Goal: Transaction & Acquisition: Purchase product/service

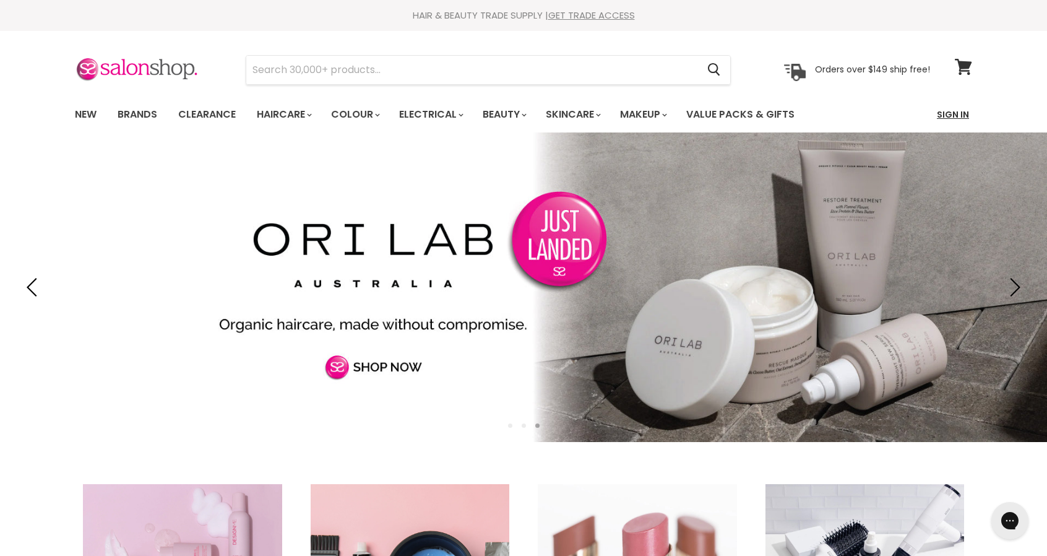
click at [960, 113] on link "Sign In" at bounding box center [952, 114] width 47 height 26
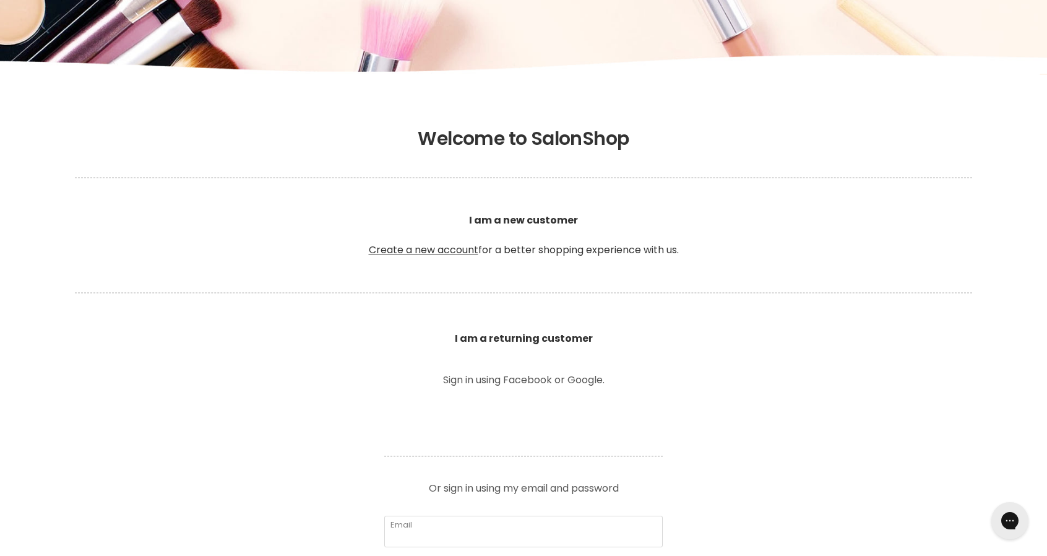
scroll to position [186, 0]
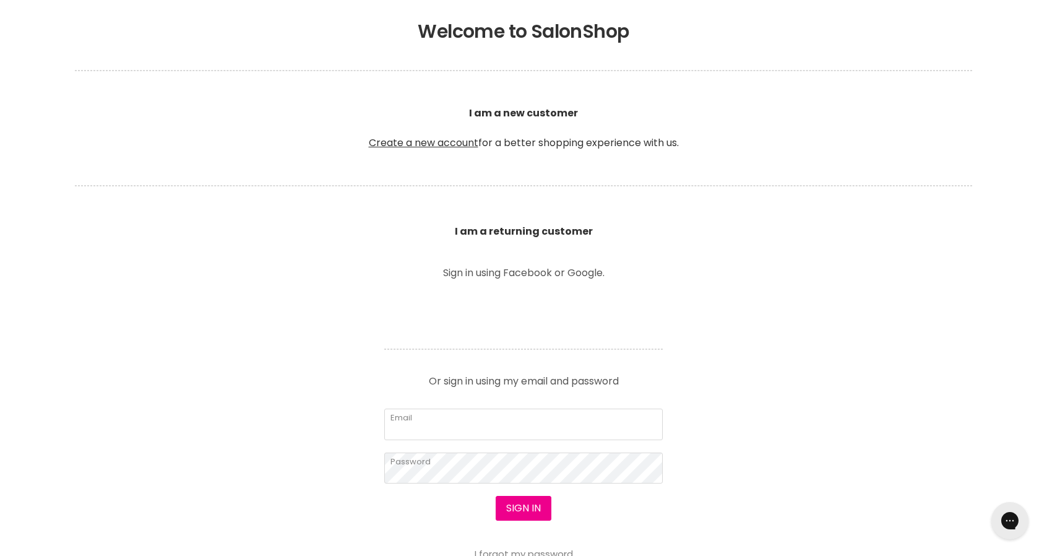
scroll to position [371, 0]
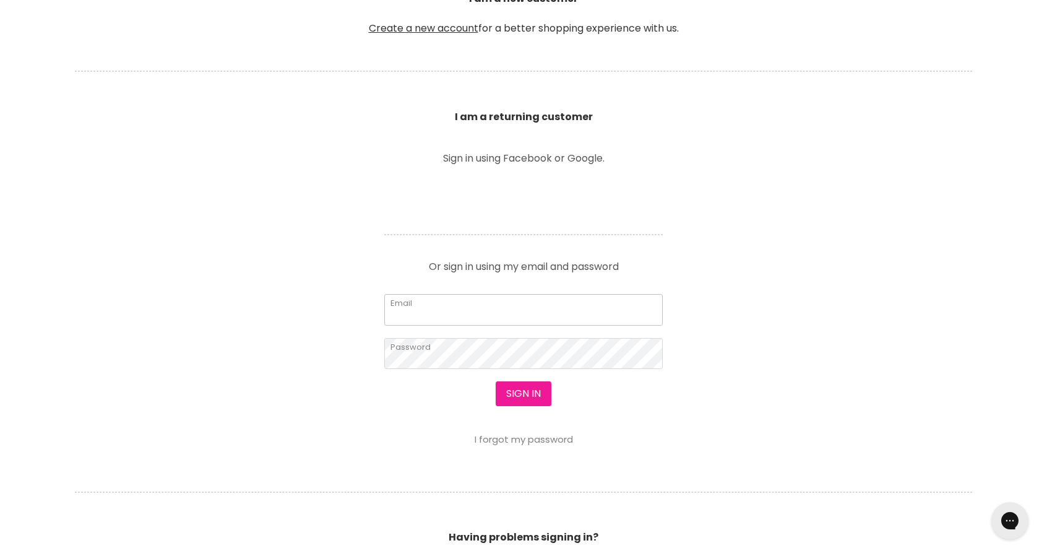
type input "melissatate@hotmail.co.uk"
click at [519, 390] on button "Sign in" at bounding box center [524, 393] width 56 height 25
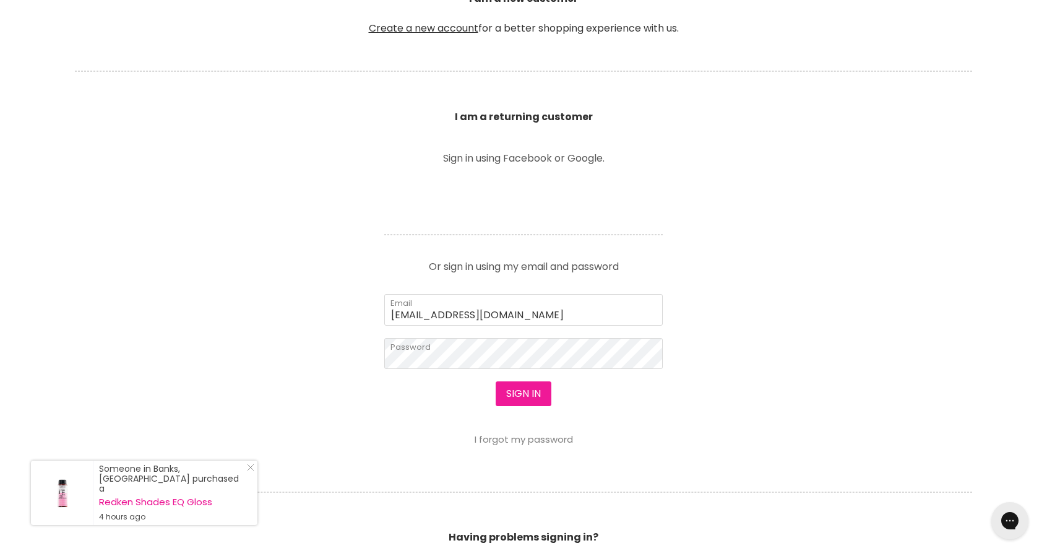
click at [518, 390] on button "Sign in" at bounding box center [524, 393] width 56 height 25
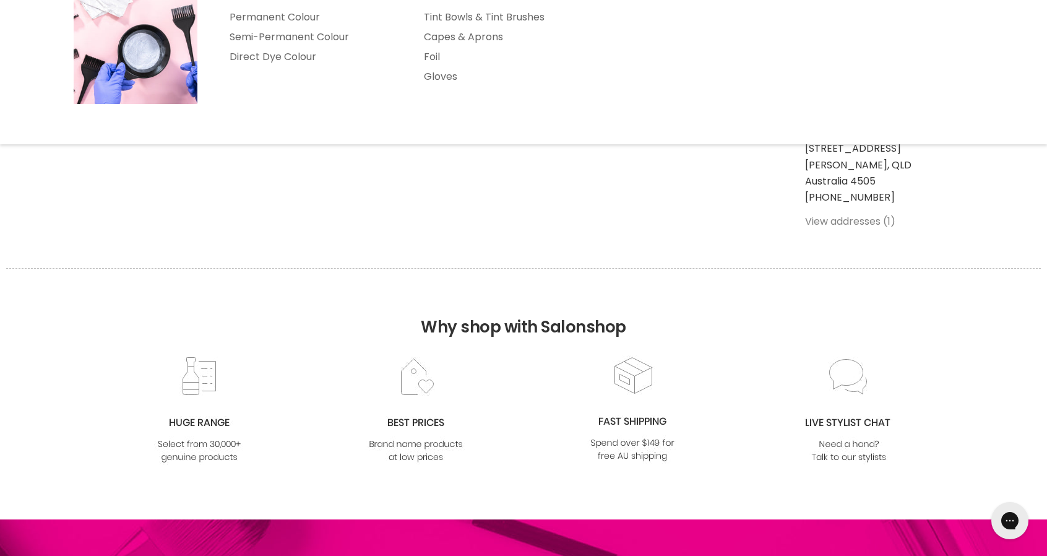
scroll to position [186, 0]
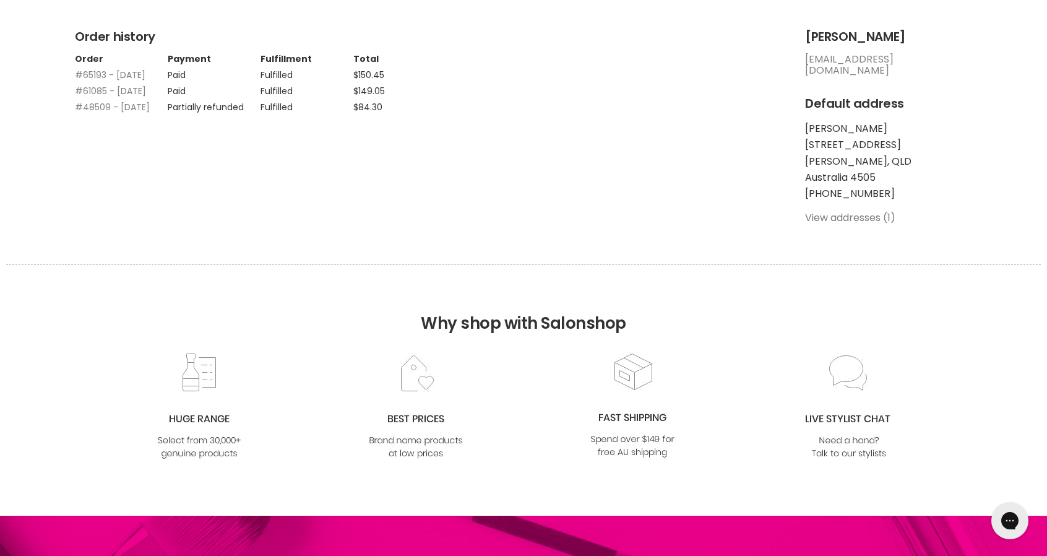
click at [872, 210] on link "View addresses (1)" at bounding box center [850, 217] width 90 height 14
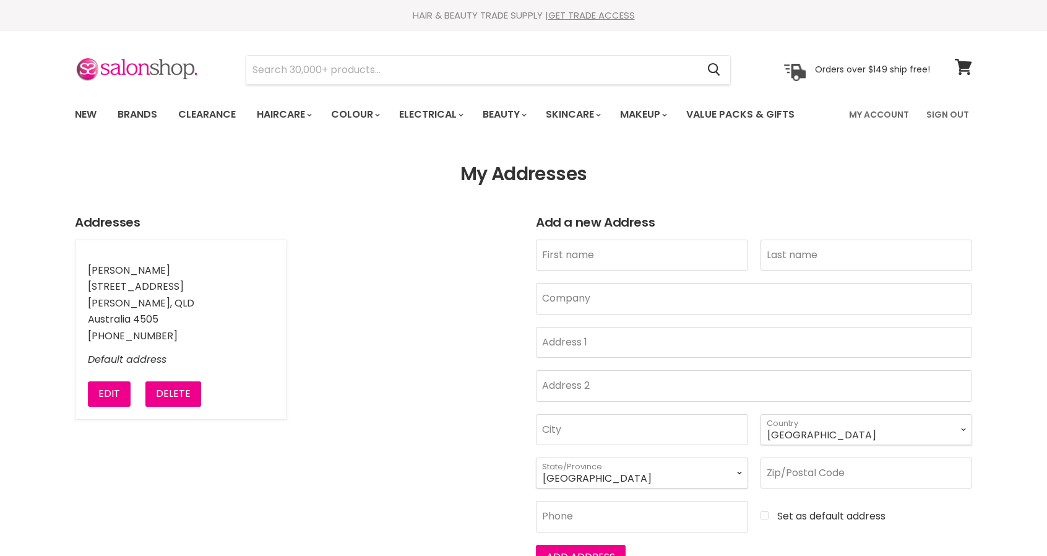
select select "[GEOGRAPHIC_DATA]"
click at [98, 393] on button "Edit" at bounding box center [109, 393] width 43 height 25
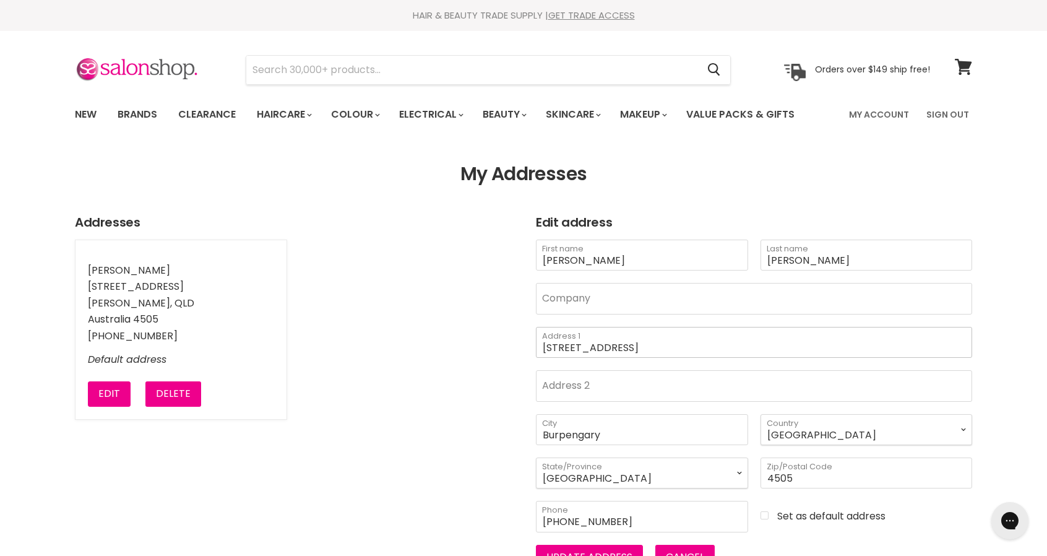
click at [652, 346] on input "15 Icarus Crescent" at bounding box center [754, 342] width 436 height 31
type input "1"
type input "1 Twynam Mews"
click at [658, 431] on input "Burpengary" at bounding box center [642, 429] width 212 height 31
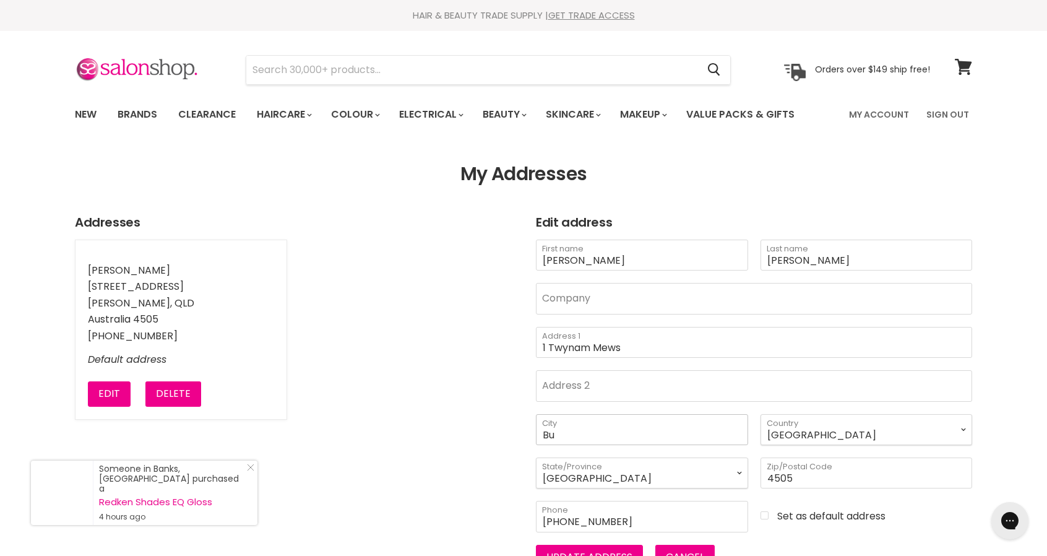
type input "B"
type input "Pacific Pines"
click at [867, 474] on input "4505" at bounding box center [866, 472] width 212 height 31
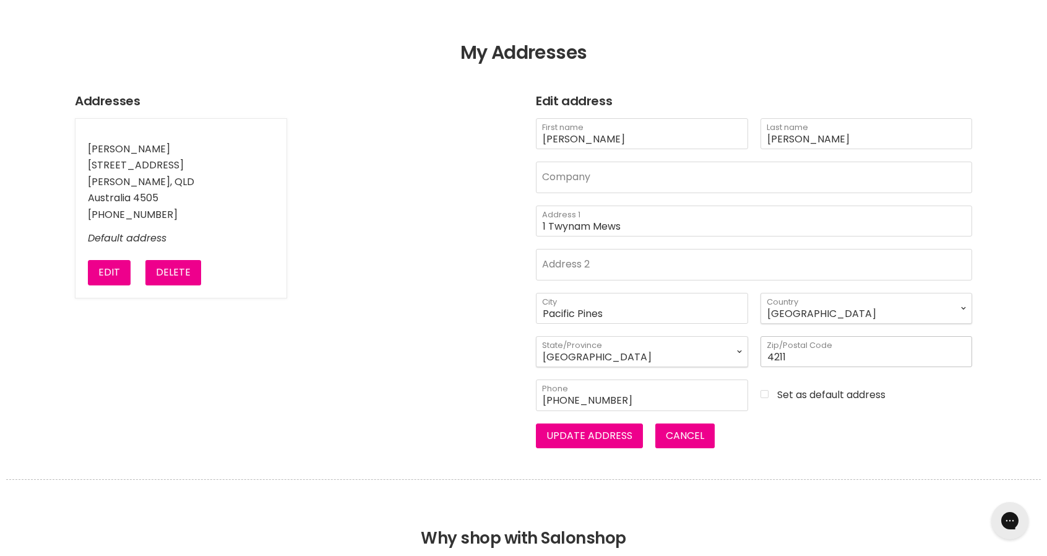
scroll to position [124, 0]
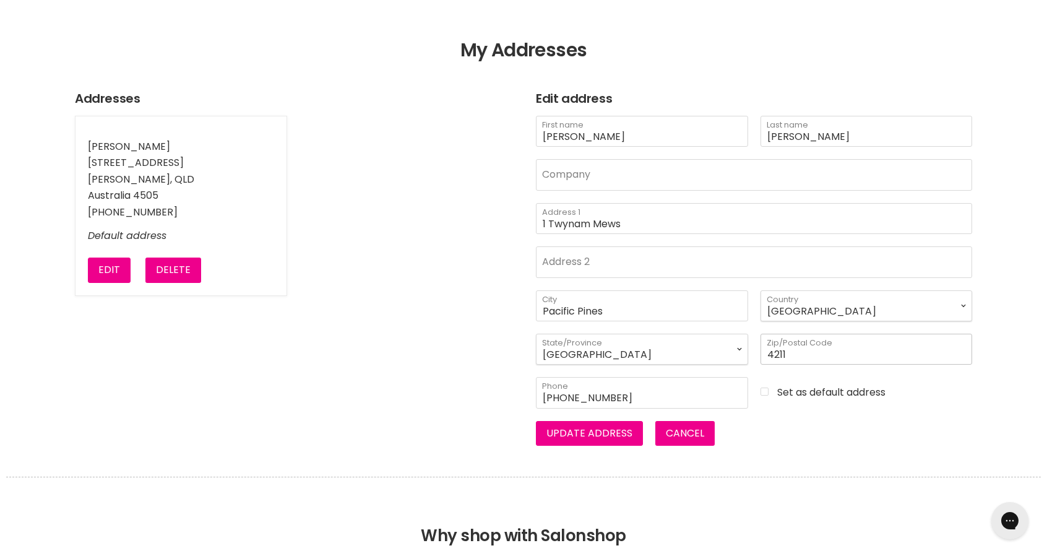
type input "4211"
click at [767, 388] on input "Set as default address" at bounding box center [866, 391] width 212 height 11
checkbox input "true"
click at [588, 428] on button "Update address" at bounding box center [589, 433] width 107 height 25
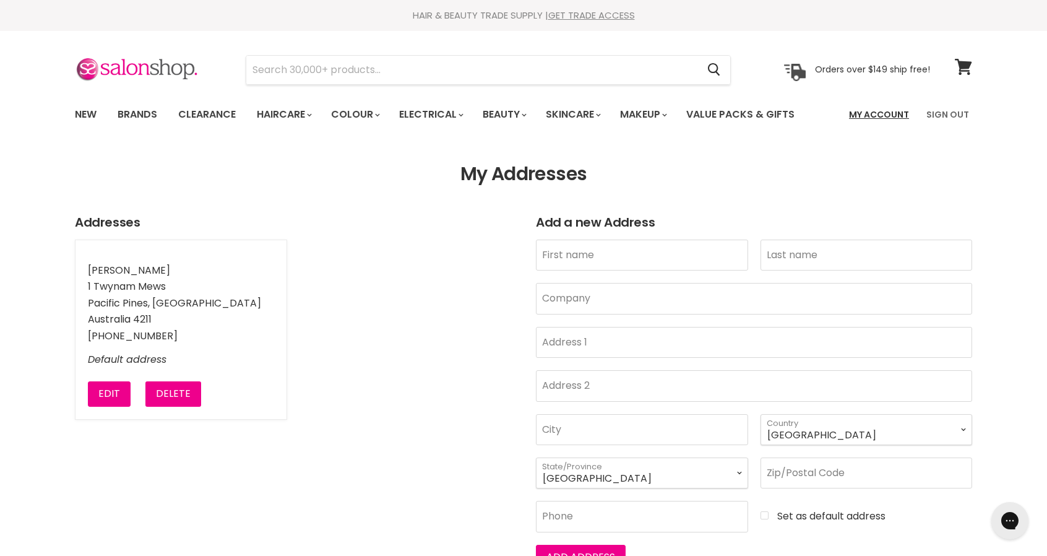
click at [887, 113] on link "My Account" at bounding box center [878, 114] width 75 height 26
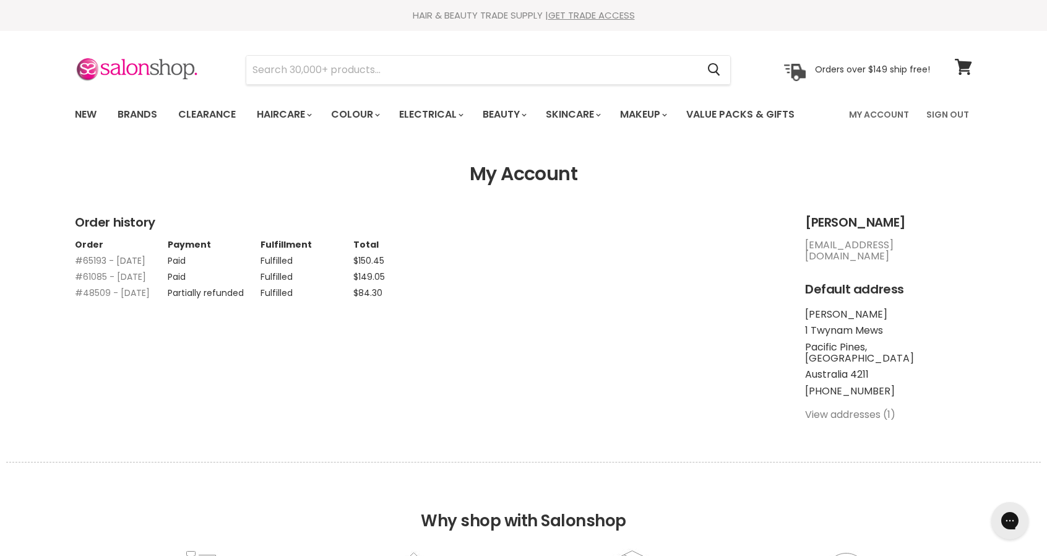
click at [95, 257] on link "#65193 - 26 Apr, 2024" at bounding box center [110, 260] width 71 height 12
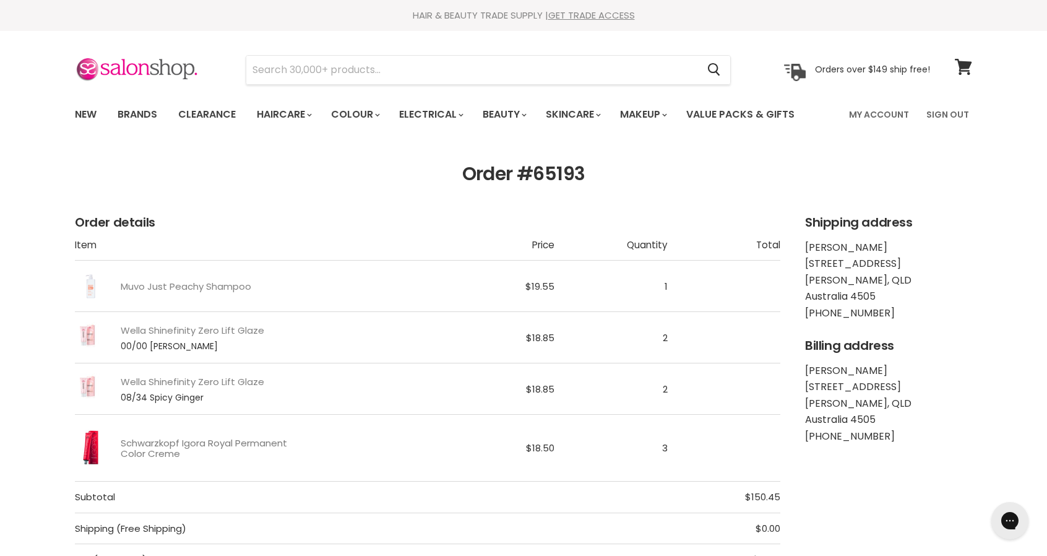
click at [241, 442] on link "Schwarzkopf Igora Royal Permanent Color Creme" at bounding box center [205, 448] width 168 height 22
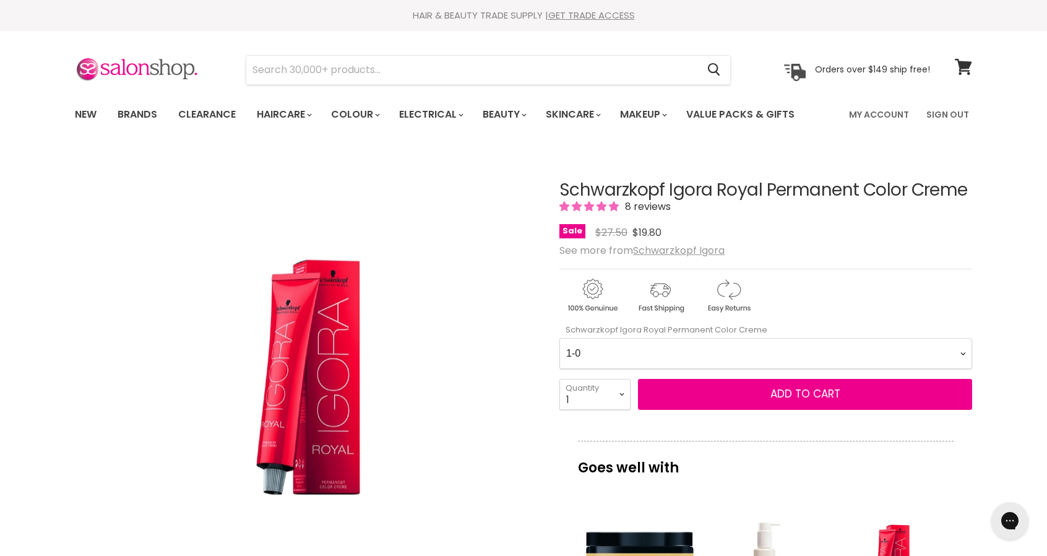
click at [963, 351] on Creme-0-0 "1-0 1-1 3-0 3-65 3-68 4-0 4-5 4-6 4-63 4-65 4-65 4-65 4-68 4-88 4-99 5-0 5-00 5…" at bounding box center [765, 353] width 413 height 31
select Creme-0-0 "8-77"
click at [559, 338] on Creme-0-0 "1-0 1-1 3-0 3-65 3-68 4-0 4-5 4-6 4-63 4-65 4-65 4-65 4-68 4-88 4-99 5-0 5-00 5…" at bounding box center [765, 353] width 413 height 31
click at [627, 390] on select "1 2 3 4 5 6 7 8 9 10+" at bounding box center [594, 394] width 71 height 31
select select "3"
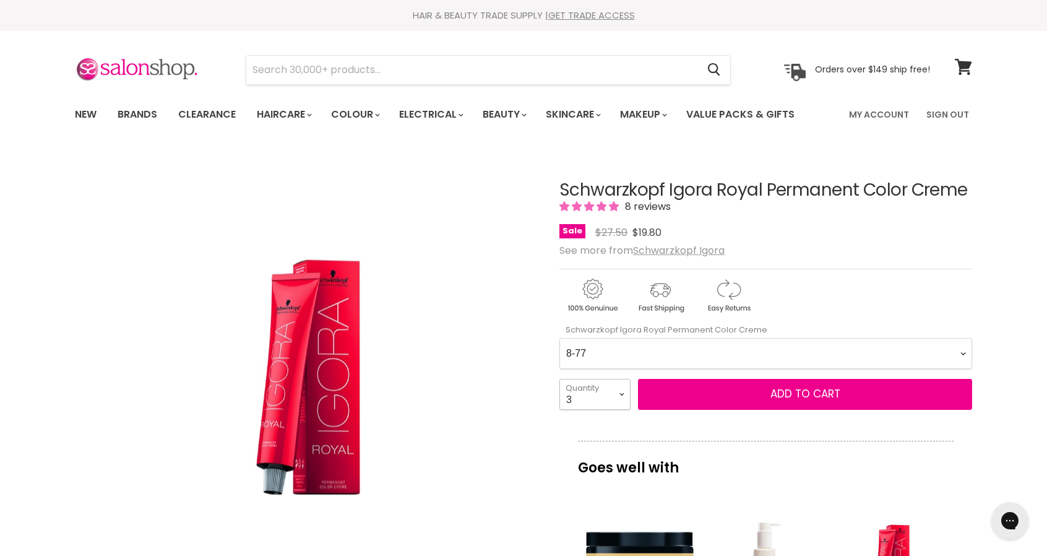
click at [559, 379] on select "1 2 3 4 5 6 7 8 9 10+" at bounding box center [594, 394] width 71 height 31
type input "3"
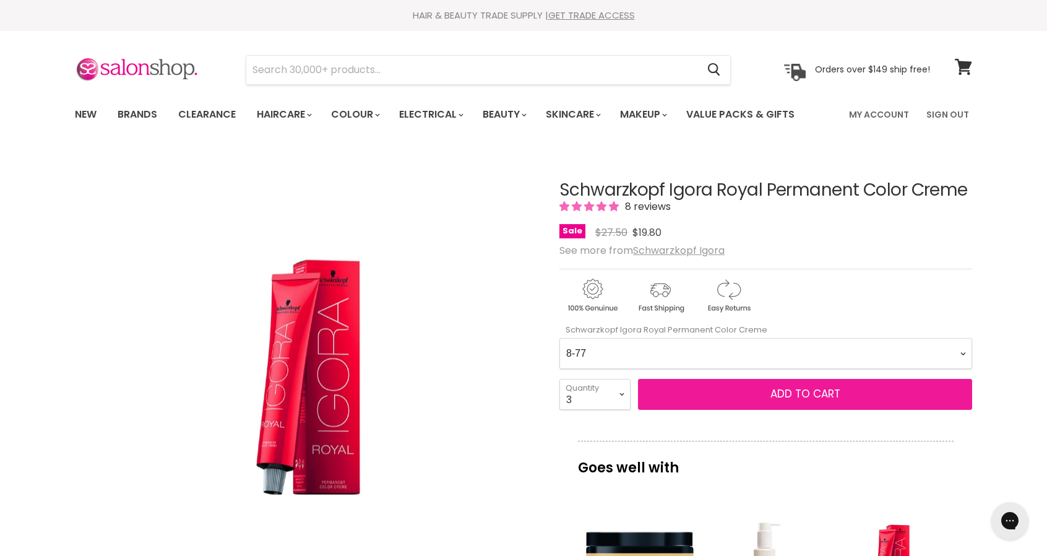
click at [778, 397] on span "Add to cart" at bounding box center [805, 393] width 70 height 15
click at [786, 390] on span "Add to cart" at bounding box center [805, 393] width 70 height 15
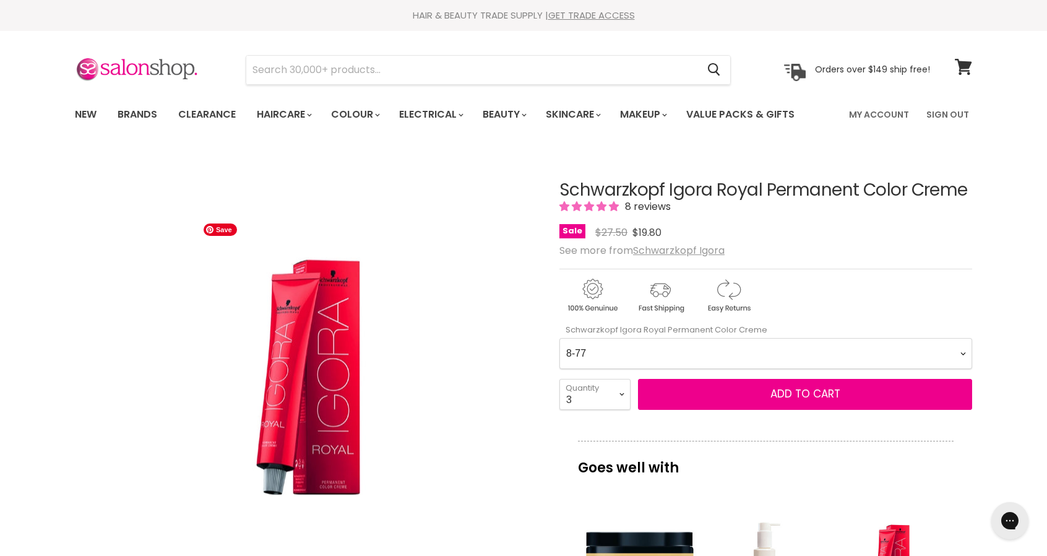
click at [307, 380] on img "Schwarzkopf Igora Royal Permanent Color Creme image. Click or Scroll to Zoom." at bounding box center [305, 380] width 217 height 326
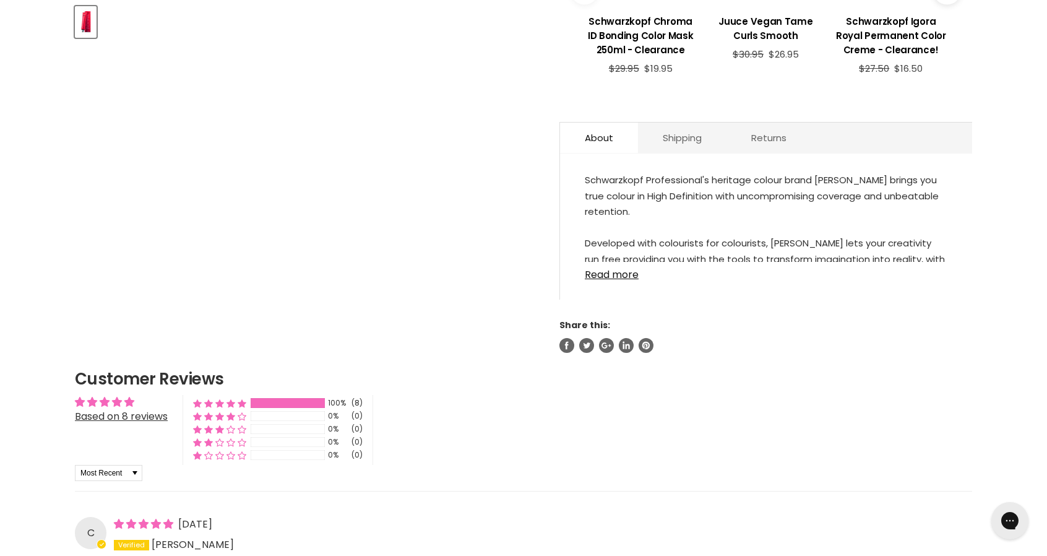
scroll to position [619, 0]
click at [630, 271] on link "Read more" at bounding box center [766, 269] width 363 height 19
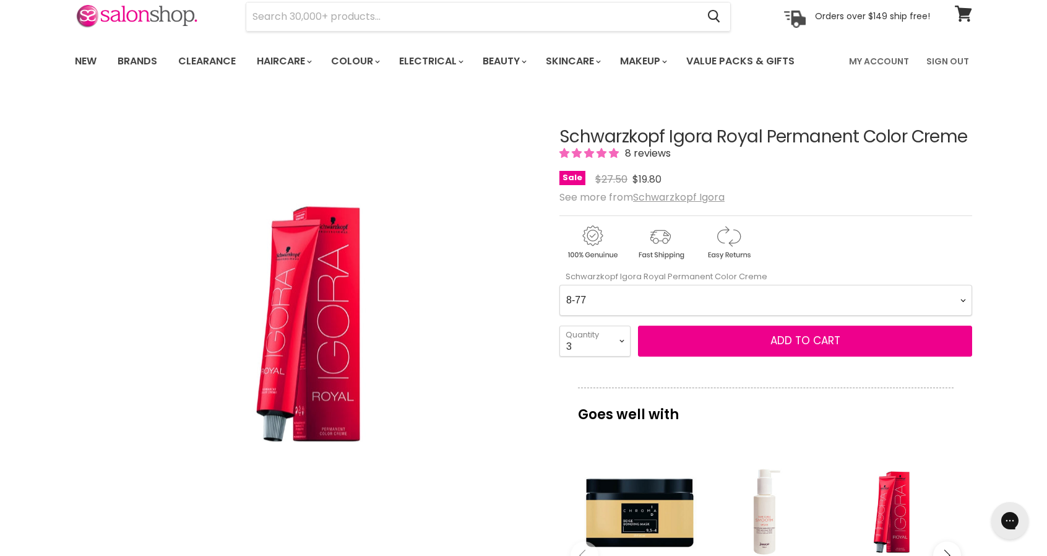
scroll to position [0, 0]
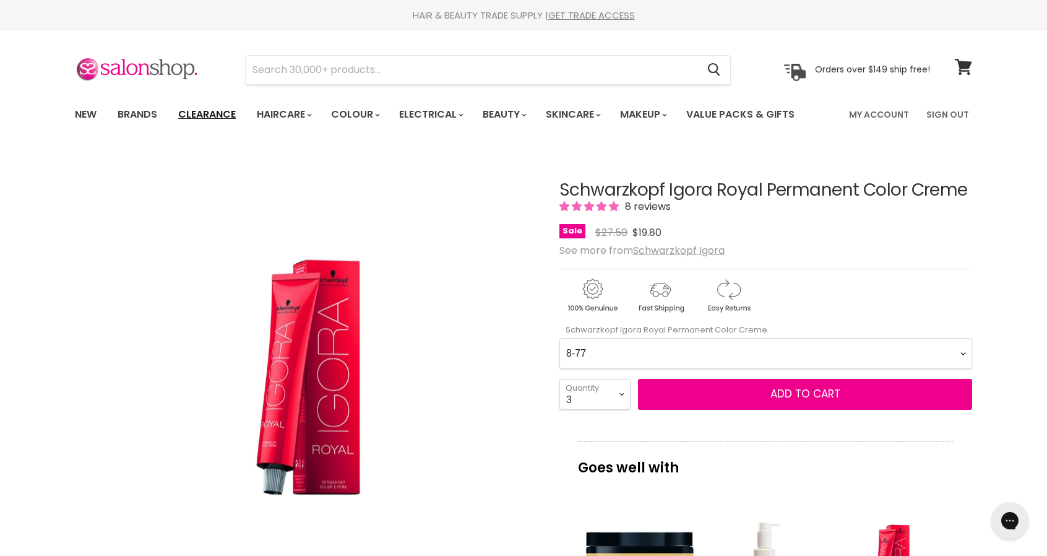
click at [197, 111] on link "Clearance" at bounding box center [207, 114] width 76 height 26
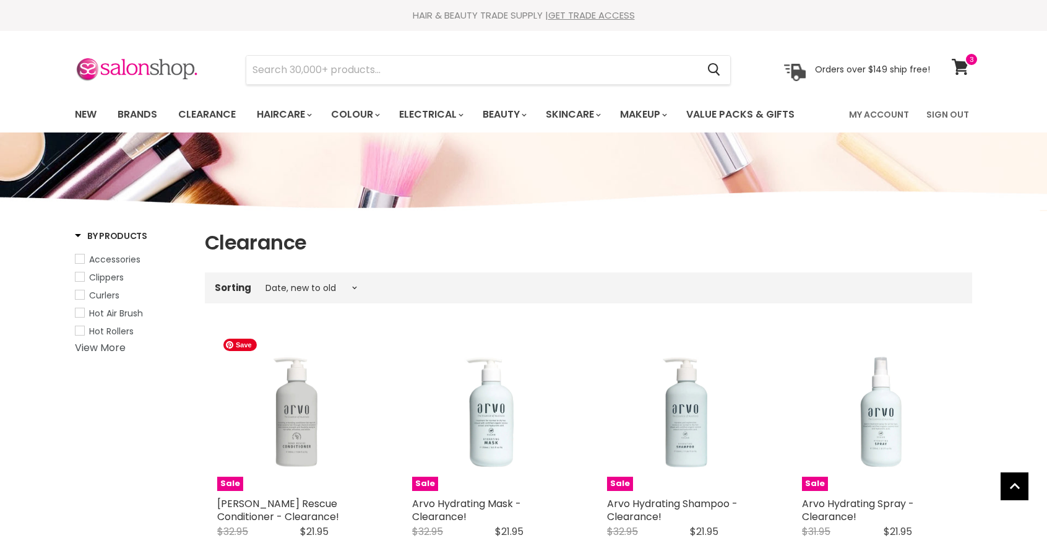
select select "created-descending"
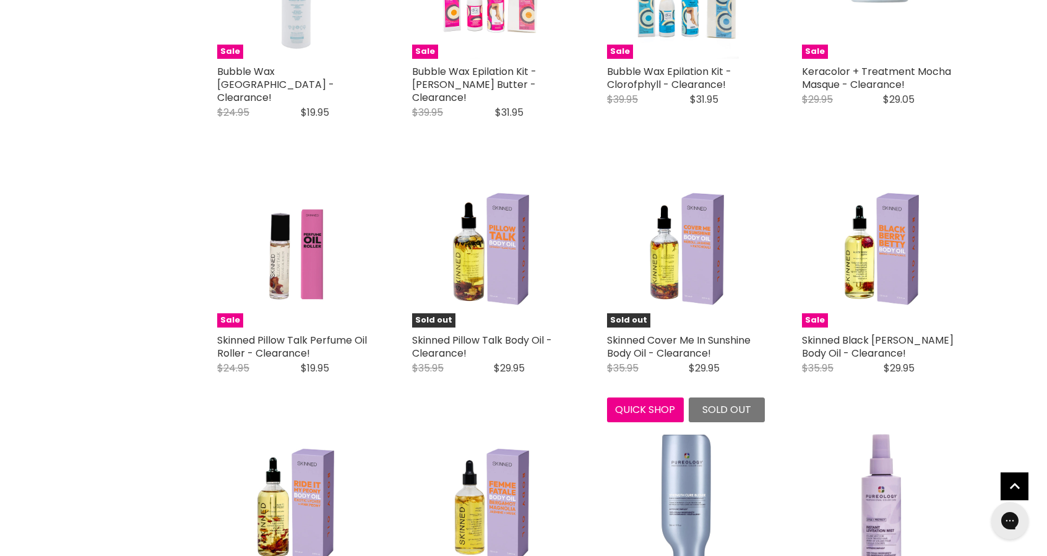
scroll to position [2784, 0]
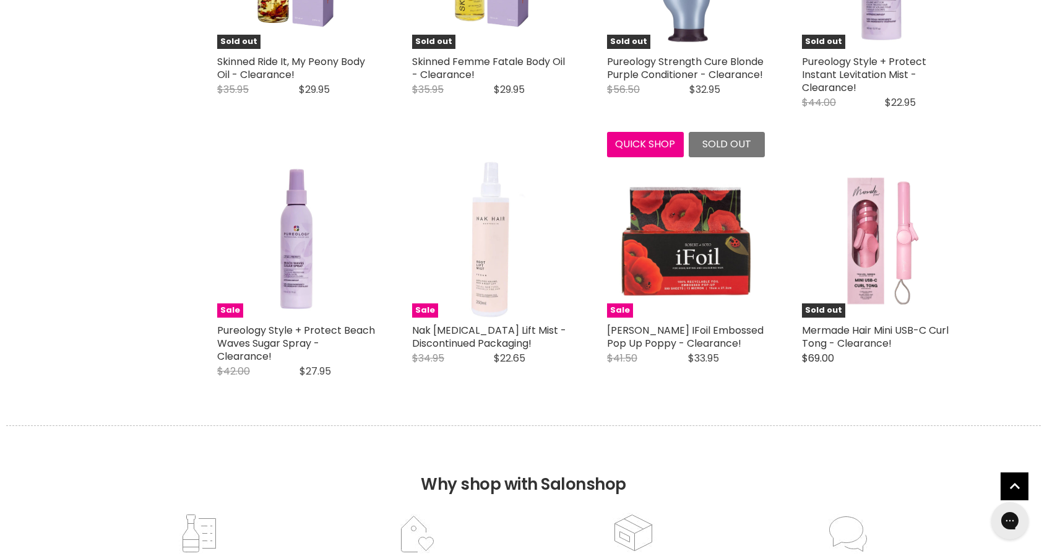
scroll to position [3093, 0]
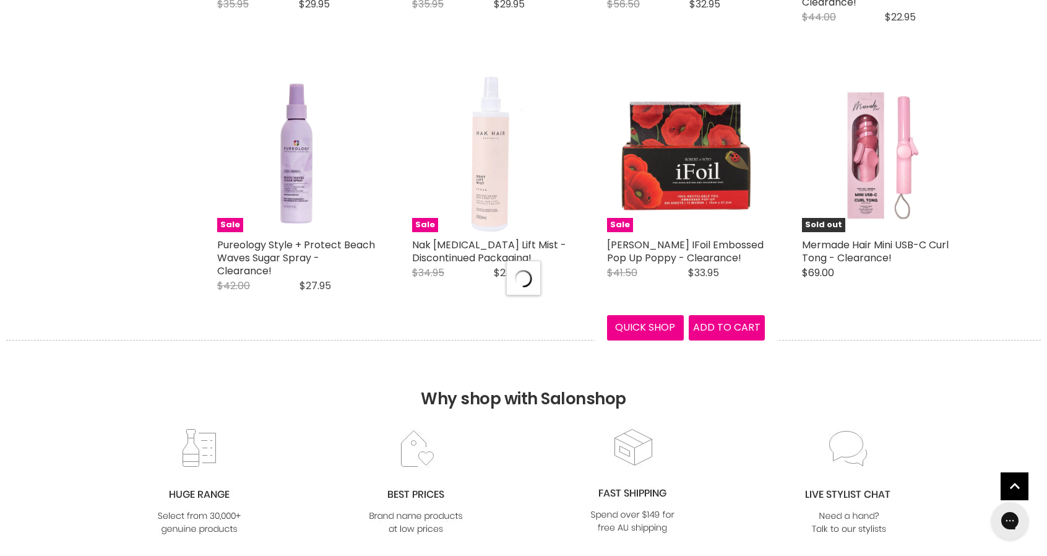
select select "created-descending"
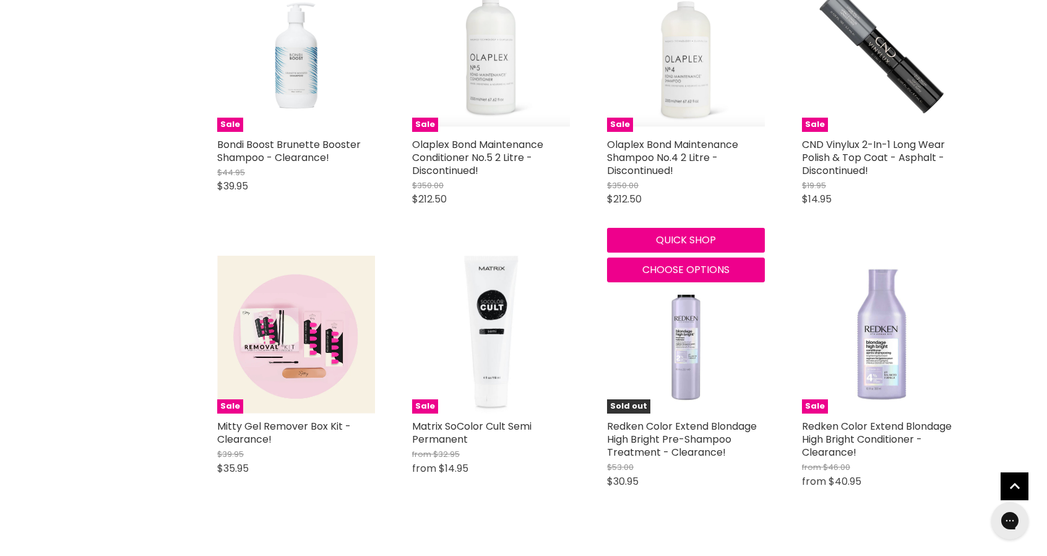
scroll to position [5692, 0]
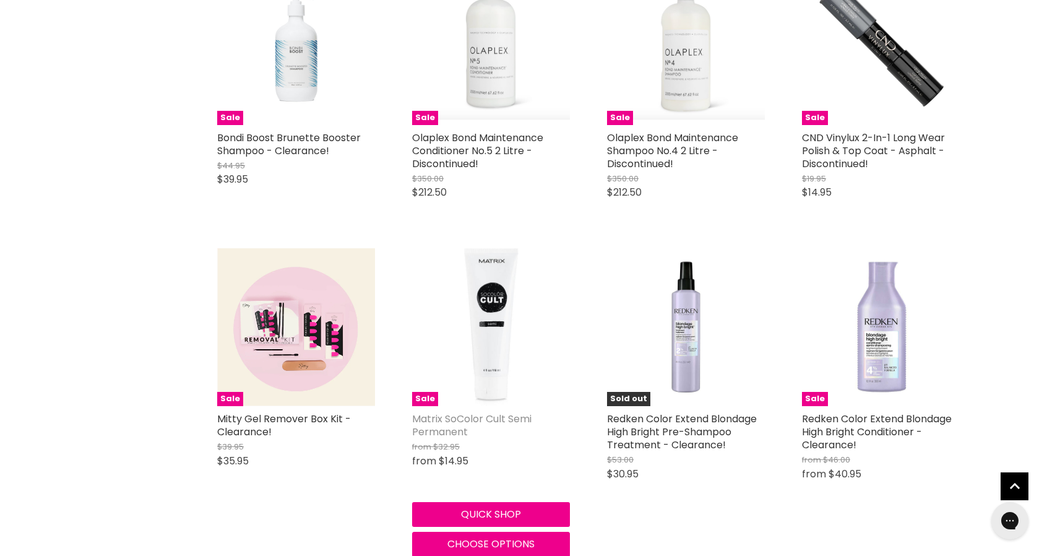
click at [473, 411] on link "Matrix SoColor Cult Semi Permanent" at bounding box center [471, 424] width 119 height 27
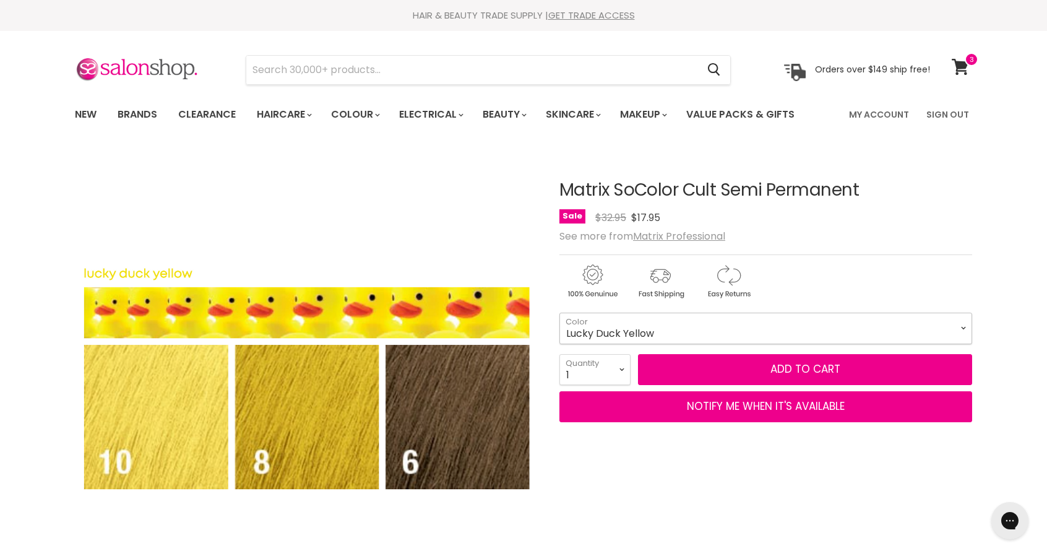
click at [960, 326] on select "Black Lucky Duck Yellow Orange Alert Admiral Navy Royal Purple Flamenco Fuchsia…" at bounding box center [765, 327] width 413 height 31
click at [559, 312] on select "Black Lucky Duck Yellow Orange Alert Admiral Navy Royal Purple Flamenco Fuchsia…" at bounding box center [765, 327] width 413 height 31
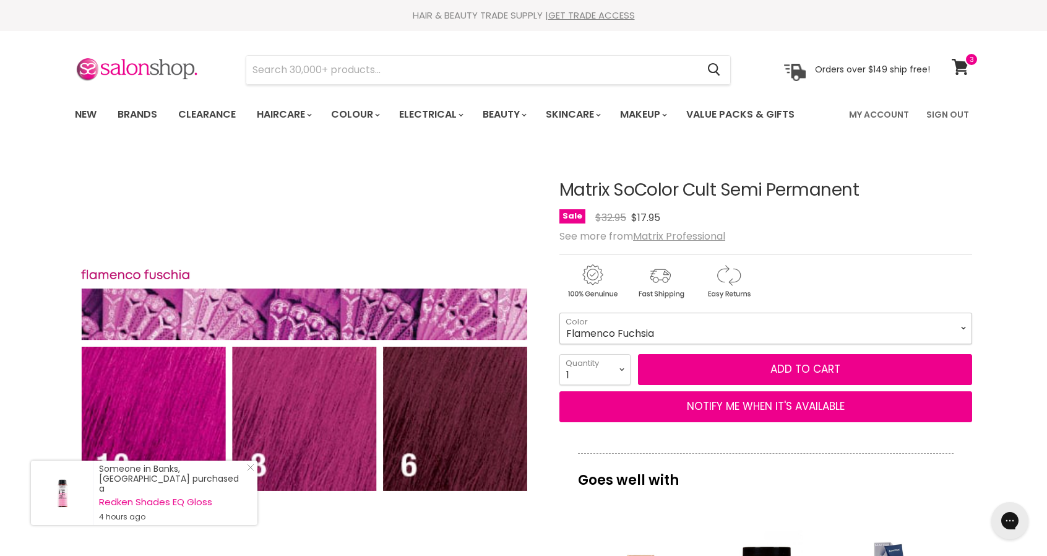
click at [964, 325] on select "Black Lucky Duck Yellow Orange Alert Admiral Navy Royal Purple Flamenco Fuchsia…" at bounding box center [765, 327] width 413 height 31
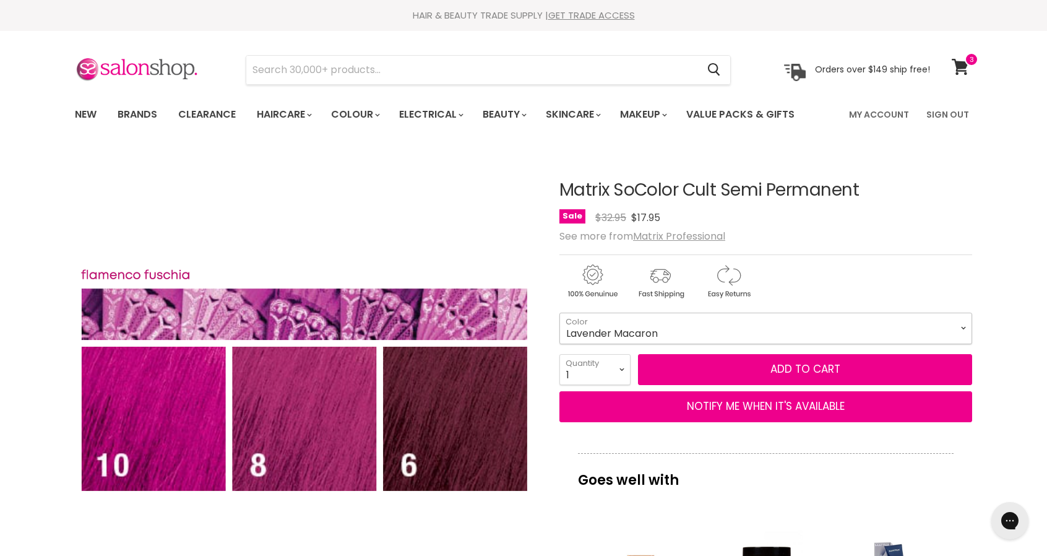
click at [559, 312] on select "Black Lucky Duck Yellow Orange Alert Admiral Navy Royal Purple Flamenco Fuchsia…" at bounding box center [765, 327] width 413 height 31
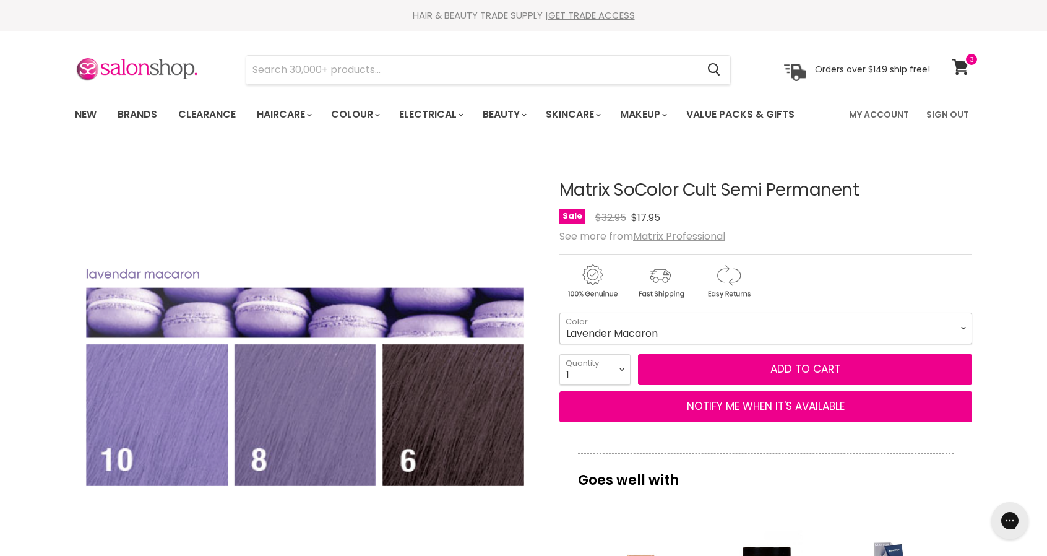
click at [964, 329] on select "Black Lucky Duck Yellow Orange Alert Admiral Navy Royal Purple Flamenco Fuchsia…" at bounding box center [765, 327] width 413 height 31
click at [559, 312] on select "Black Lucky Duck Yellow Orange Alert Admiral Navy Royal Purple Flamenco Fuchsia…" at bounding box center [765, 327] width 413 height 31
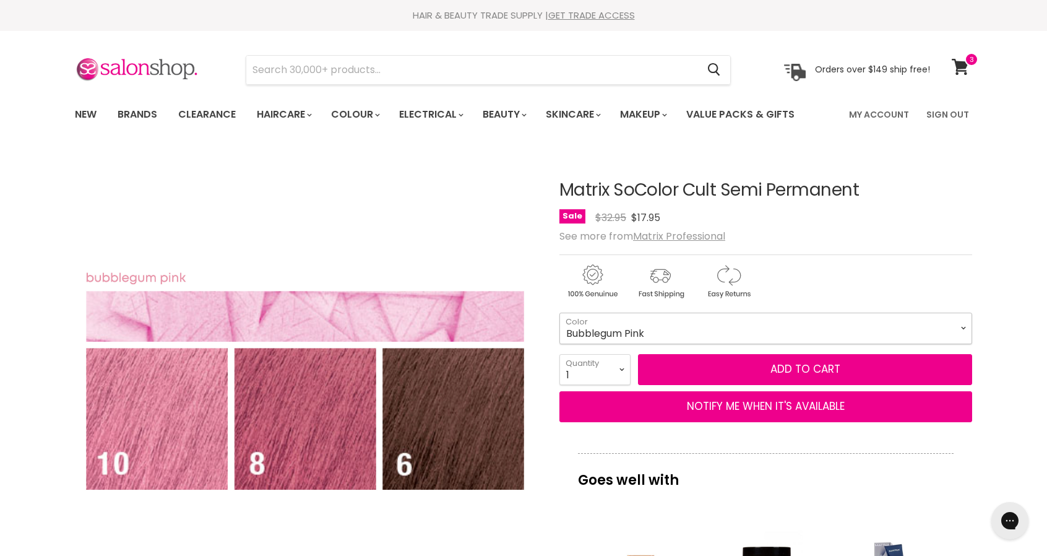
click at [963, 325] on select "Black Lucky Duck Yellow Orange Alert Admiral Navy Royal Purple Flamenco Fuchsia…" at bounding box center [765, 327] width 413 height 31
click at [559, 312] on select "Black Lucky Duck Yellow Orange Alert Admiral Navy Royal Purple Flamenco Fuchsia…" at bounding box center [765, 327] width 413 height 31
select select "Tropical Violet"
click at [963, 325] on select "Black Lucky Duck Yellow Orange Alert Admiral Navy Royal Purple Flamenco Fuchsia…" at bounding box center [765, 327] width 413 height 31
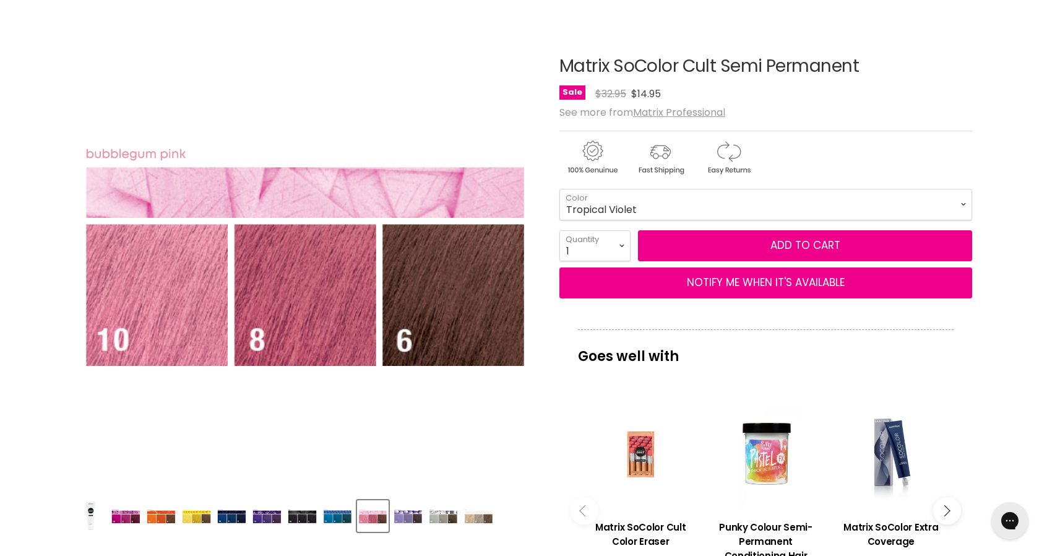
click at [151, 513] on img "Product thumbnails" at bounding box center [161, 516] width 29 height 15
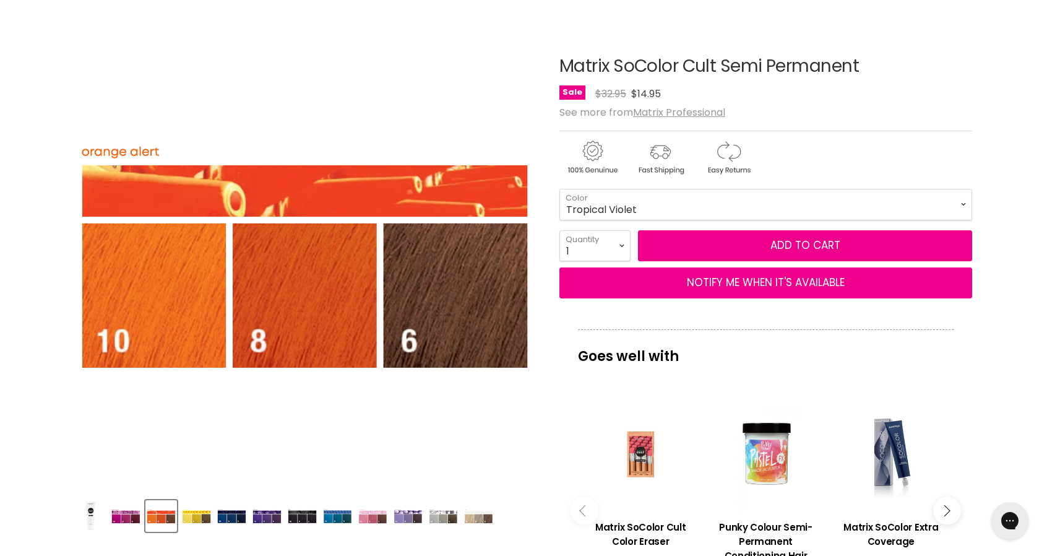
click at [372, 512] on img "Product thumbnails" at bounding box center [372, 516] width 29 height 15
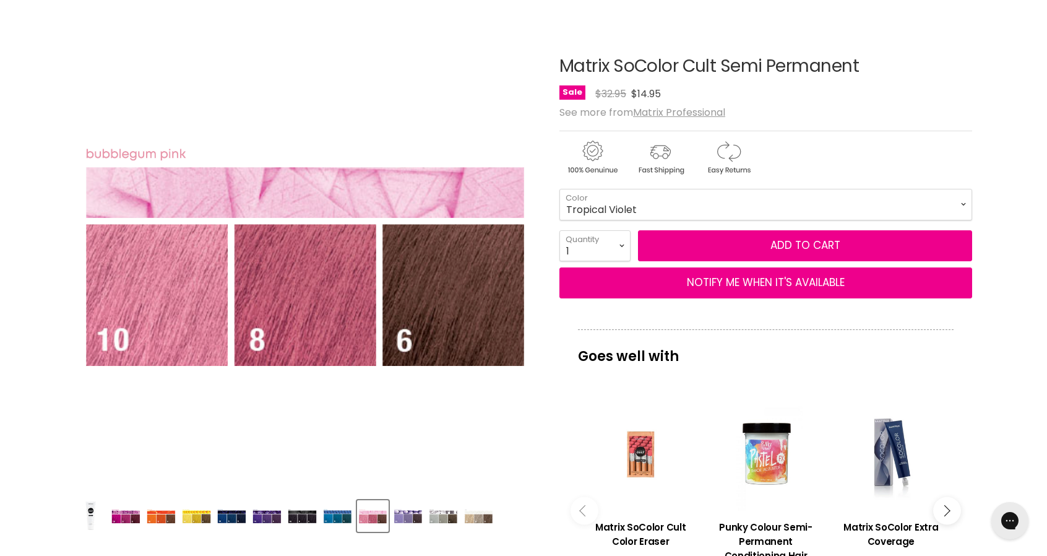
click at [124, 515] on img "Product thumbnails" at bounding box center [125, 516] width 29 height 15
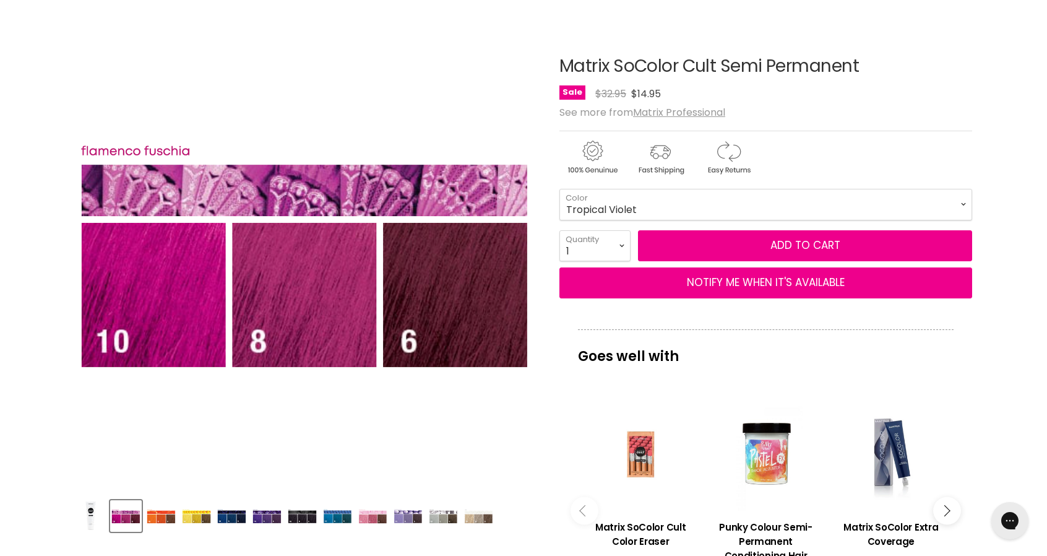
click at [481, 515] on img "Product thumbnails" at bounding box center [478, 516] width 29 height 15
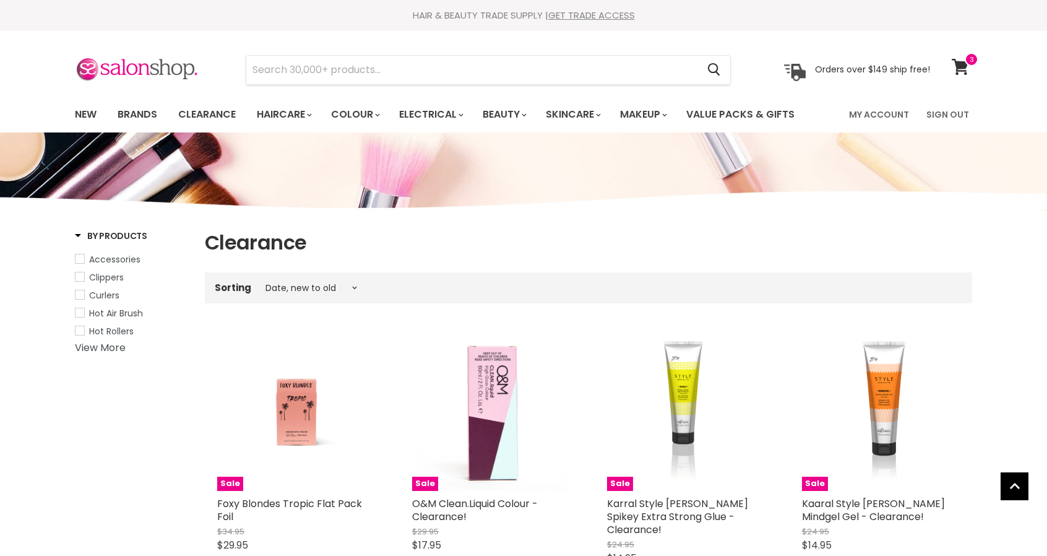
select select "created-descending"
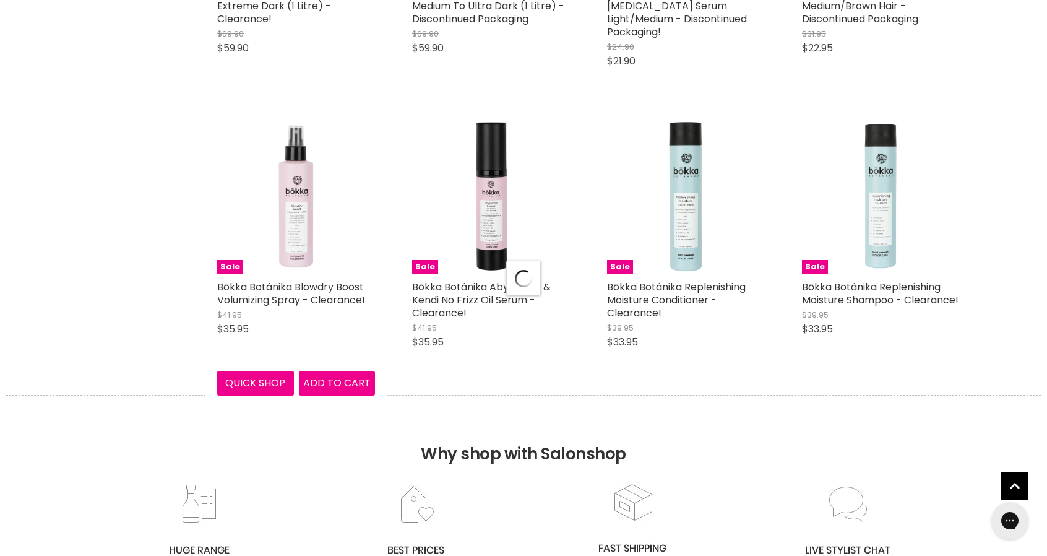
scroll to position [3298, 0]
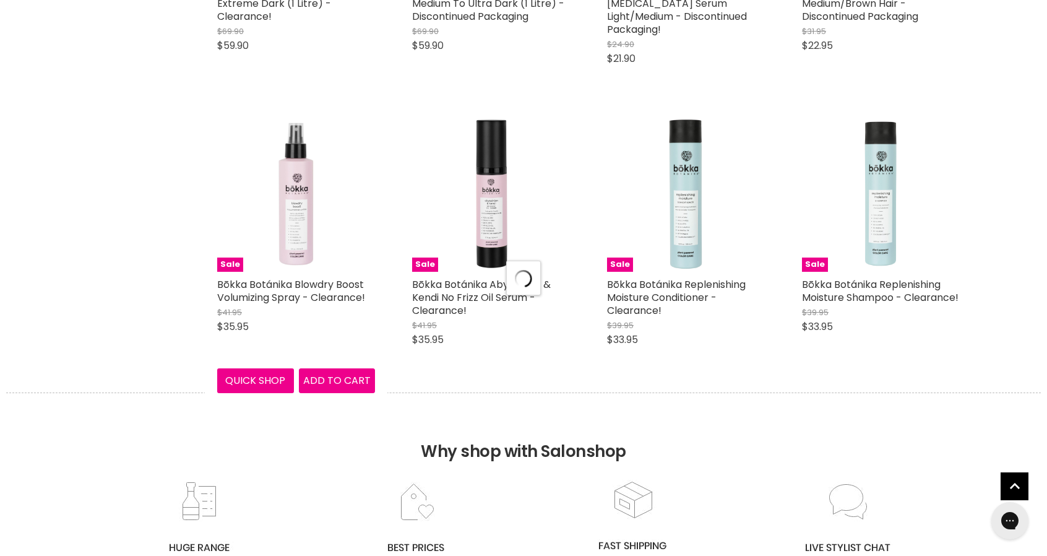
select select "created-descending"
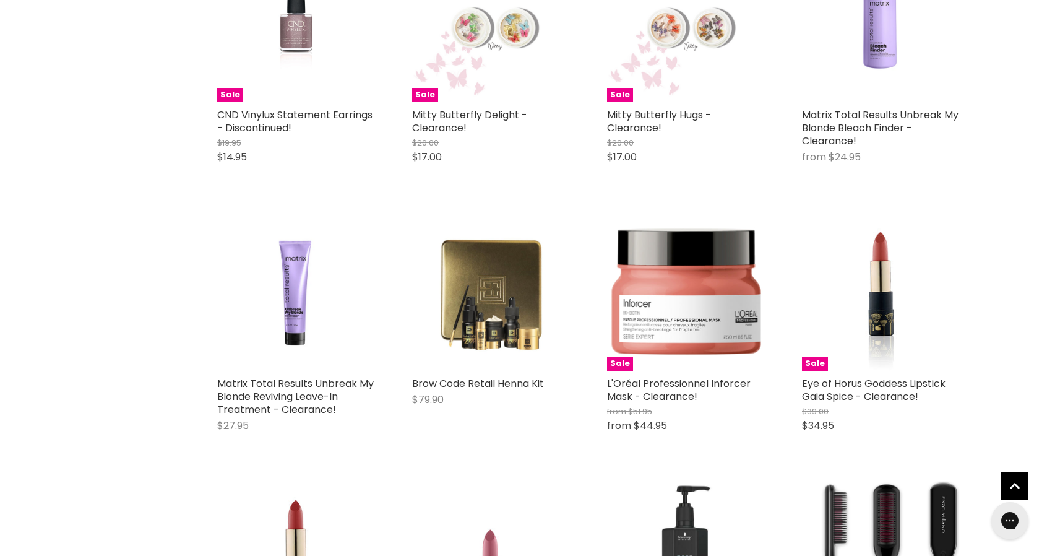
scroll to position [6267, 0]
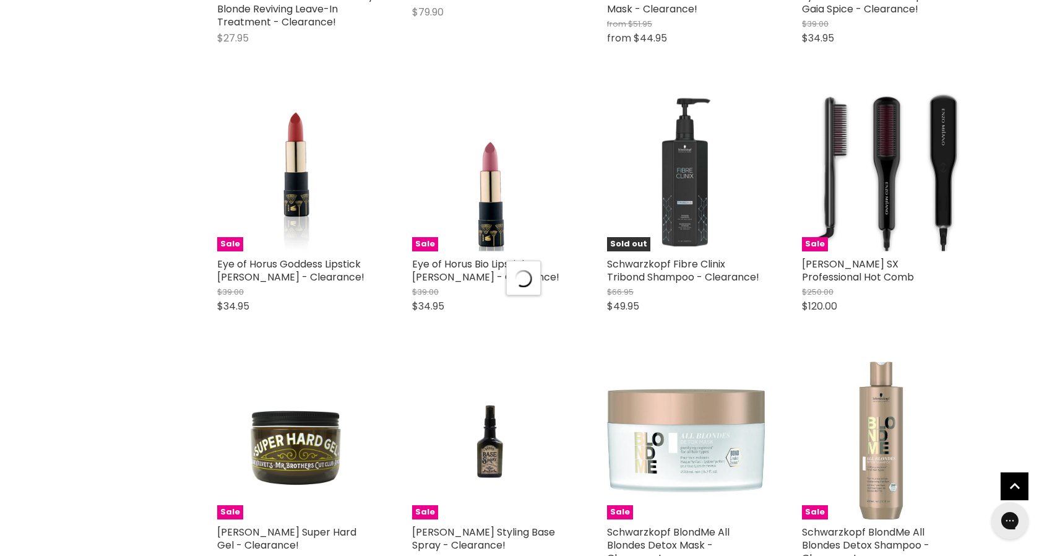
scroll to position [6515, 0]
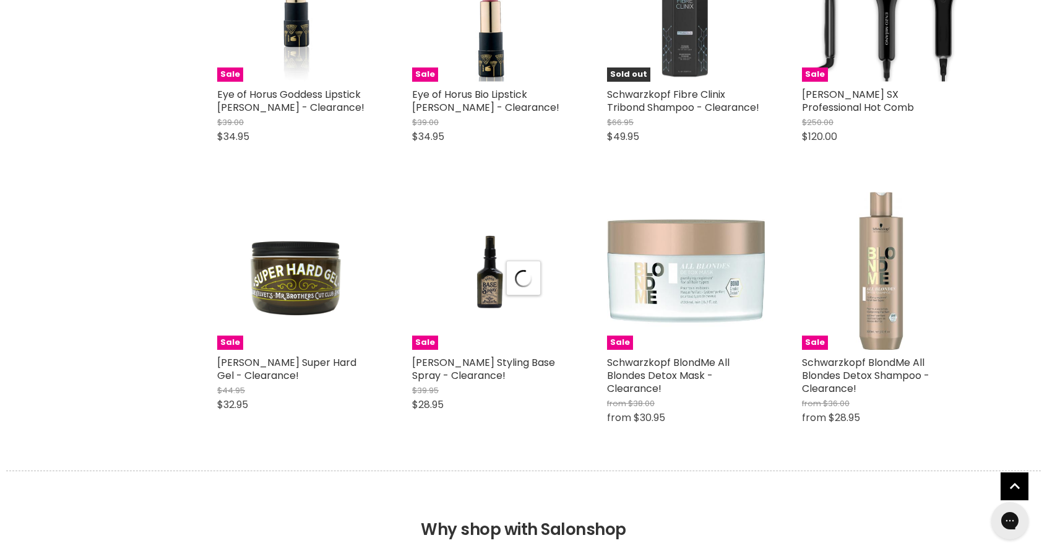
select select "created-descending"
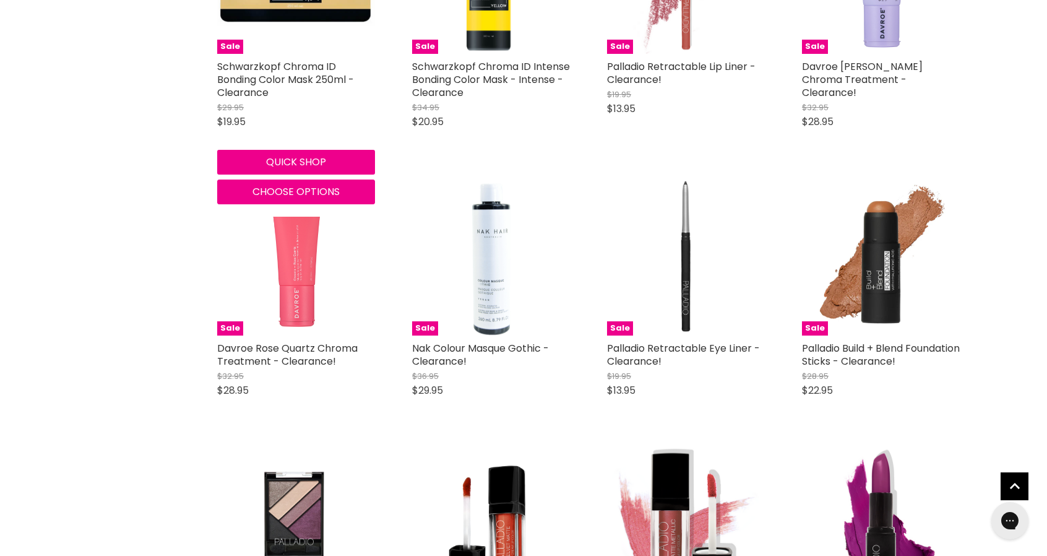
scroll to position [9608, 0]
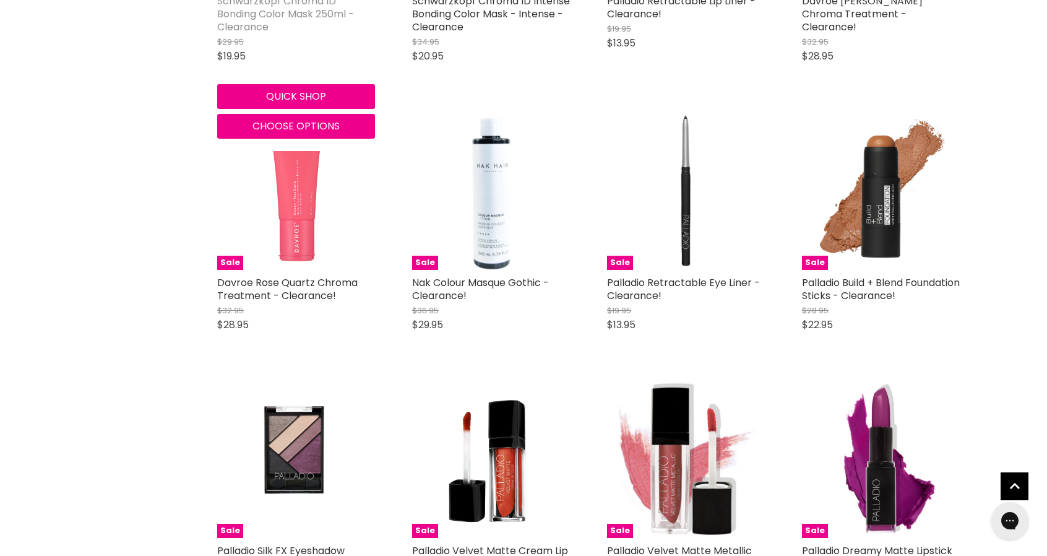
scroll to position [9979, 0]
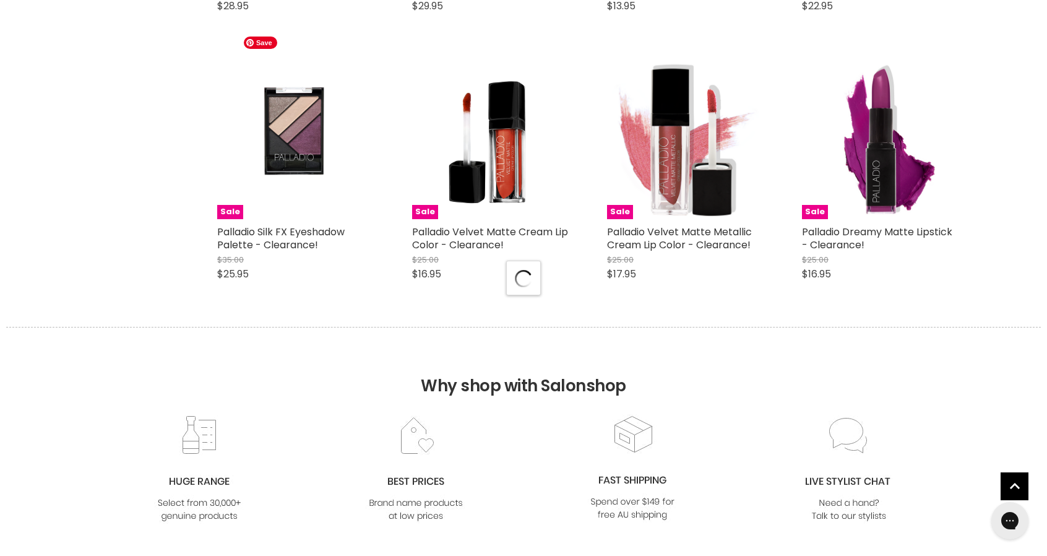
select select "created-descending"
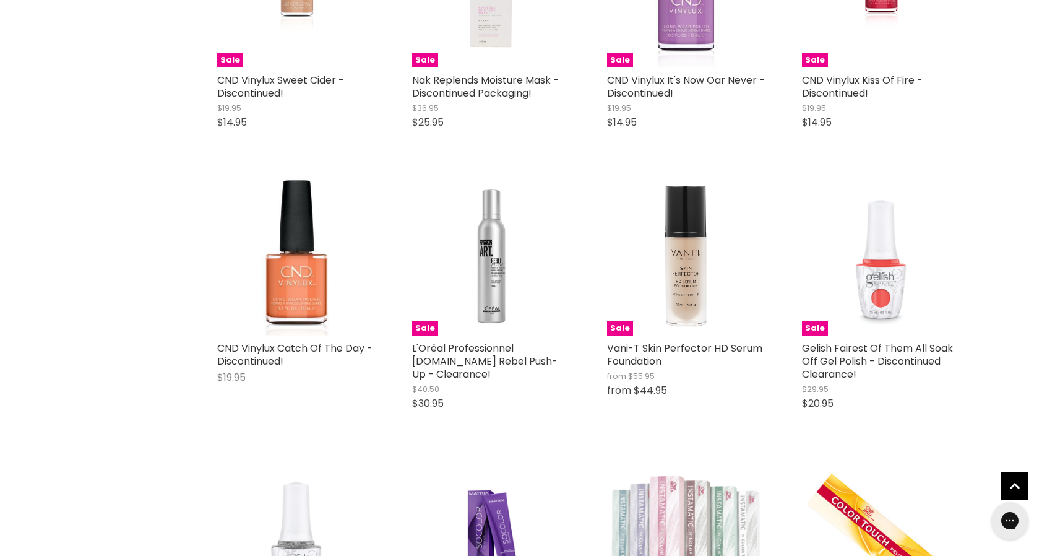
scroll to position [11588, 0]
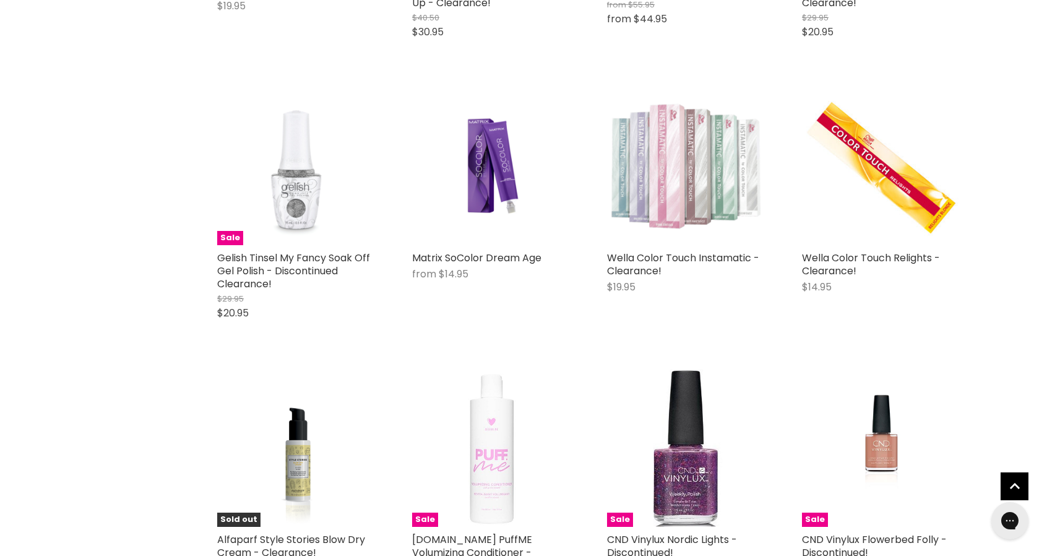
drag, startPoint x: 136, startPoint y: 213, endPoint x: 204, endPoint y: 124, distance: 111.7
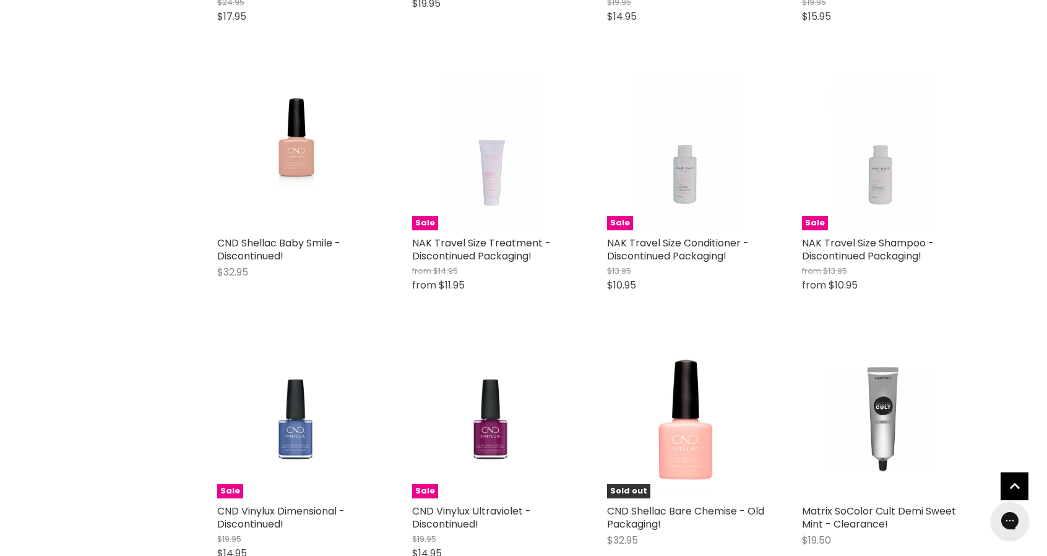
scroll to position [13011, 0]
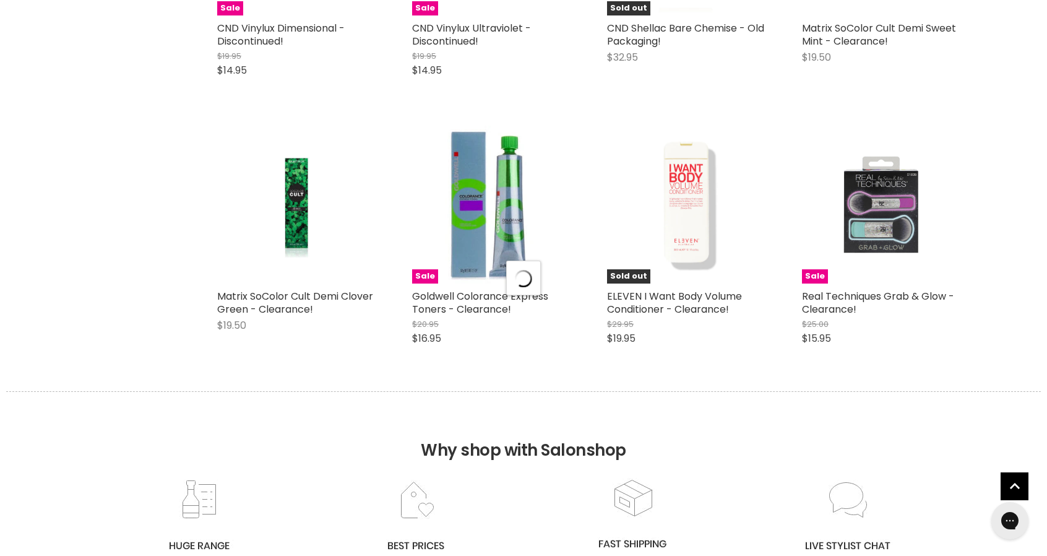
scroll to position [13382, 0]
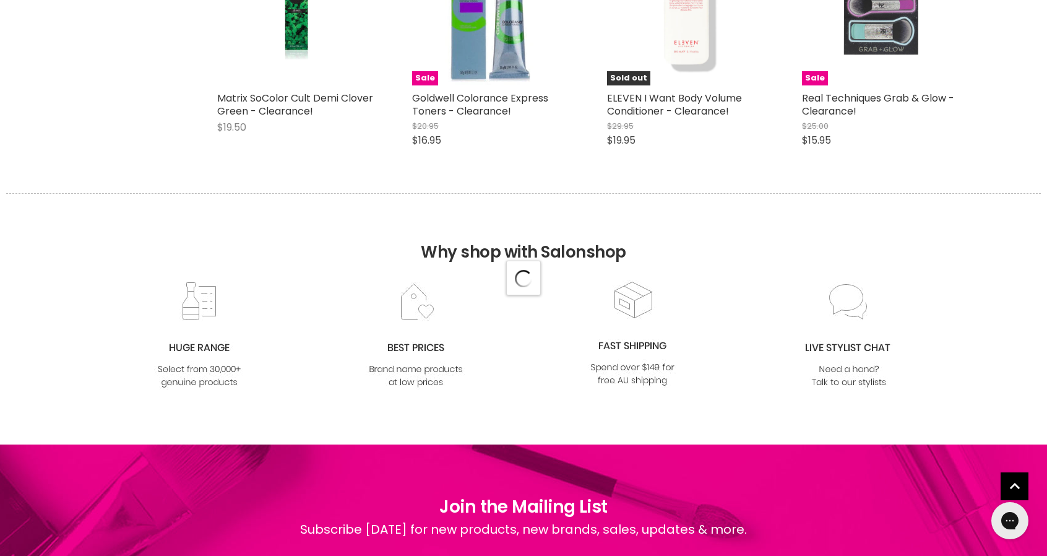
select select "created-descending"
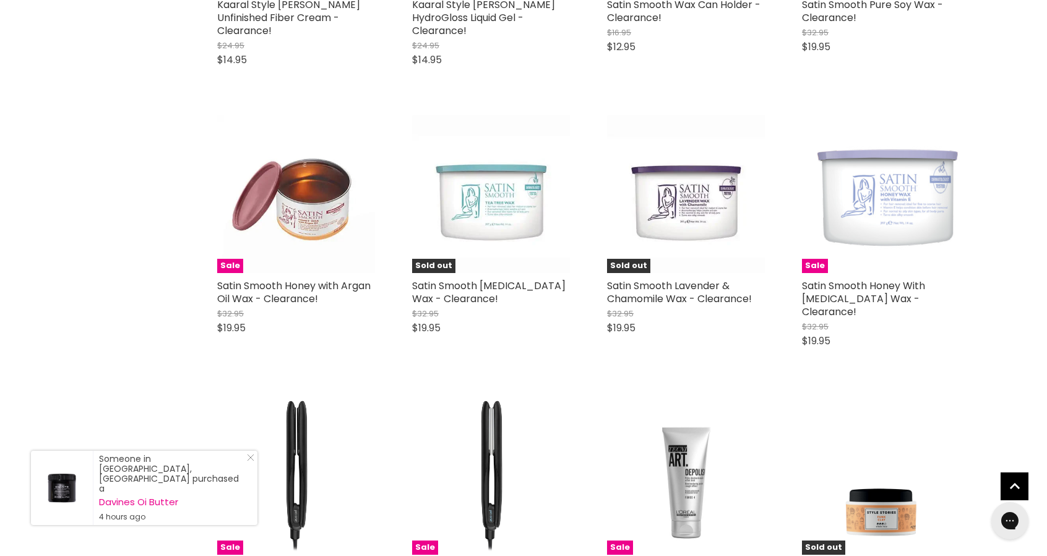
scroll to position [0, 0]
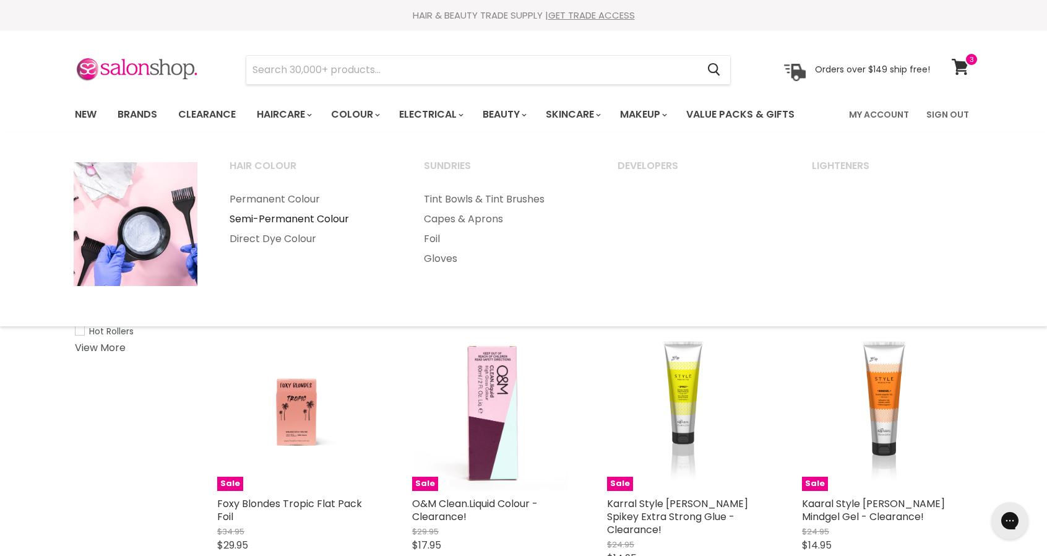
click at [321, 220] on link "Semi-Permanent Colour" at bounding box center [310, 219] width 192 height 20
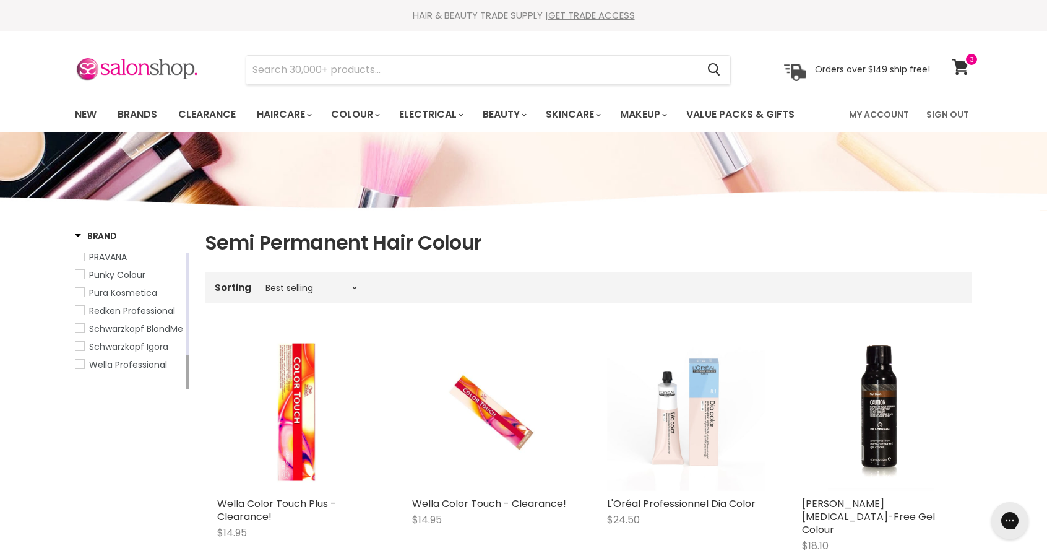
drag, startPoint x: 187, startPoint y: 273, endPoint x: 176, endPoint y: 406, distance: 134.2
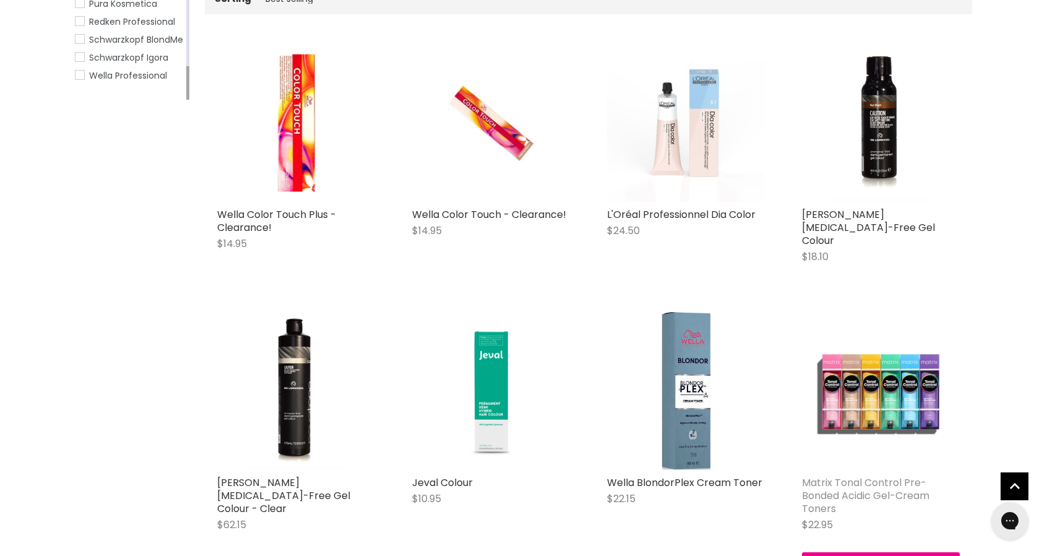
scroll to position [309, 0]
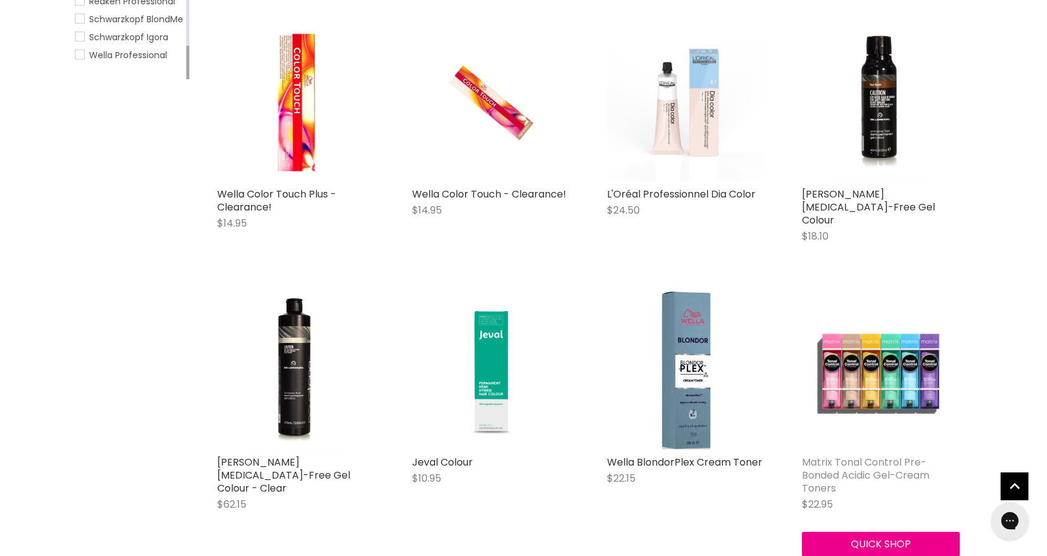
click at [860, 455] on link "Matrix Tonal Control Pre-Bonded Acidic Gel-Cream Toners" at bounding box center [865, 475] width 127 height 40
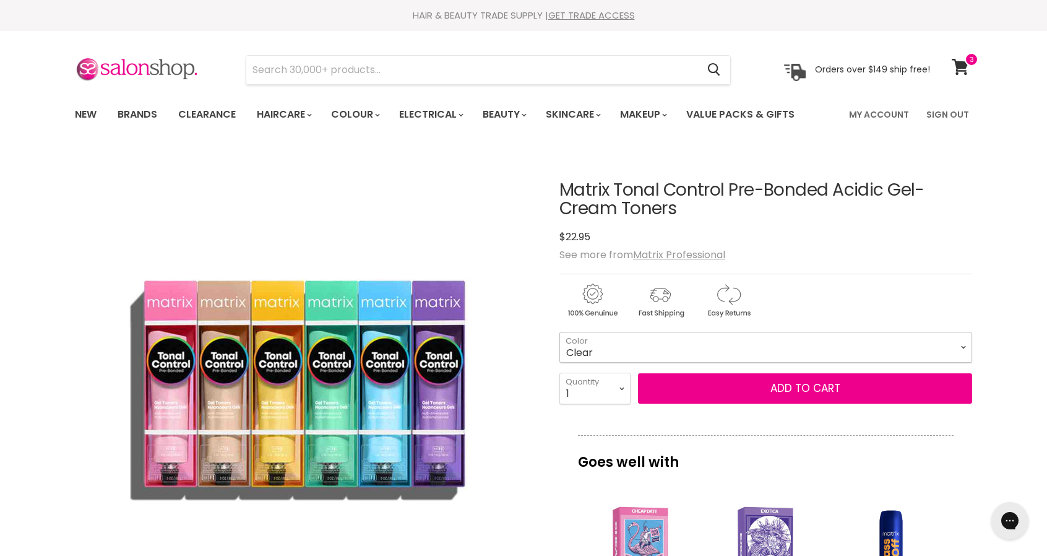
click at [966, 346] on select "Clear 8VG 9AA [GEOGRAPHIC_DATA] 9RG 9V 11PV 10P 8P 10T 8T" at bounding box center [765, 347] width 413 height 31
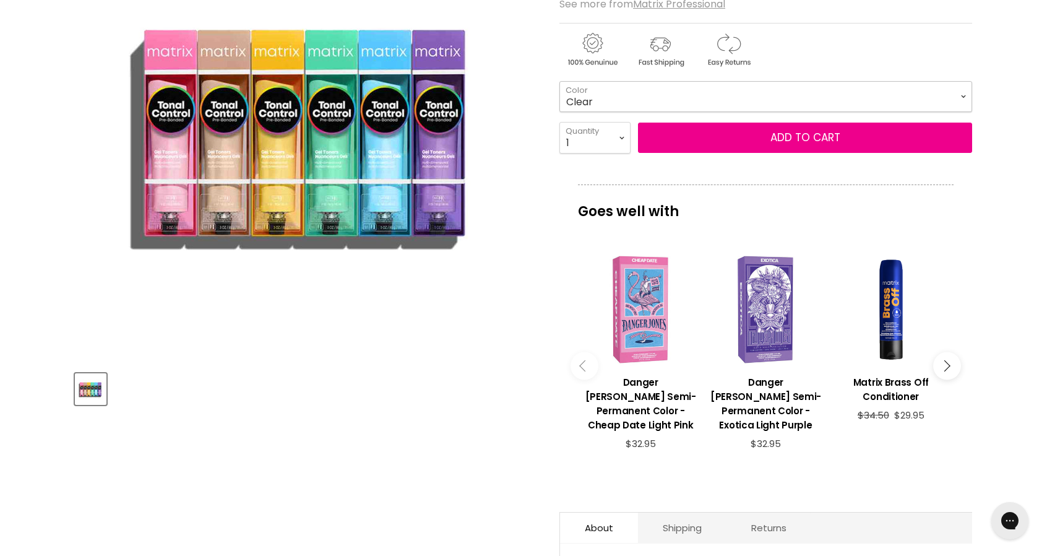
scroll to position [371, 0]
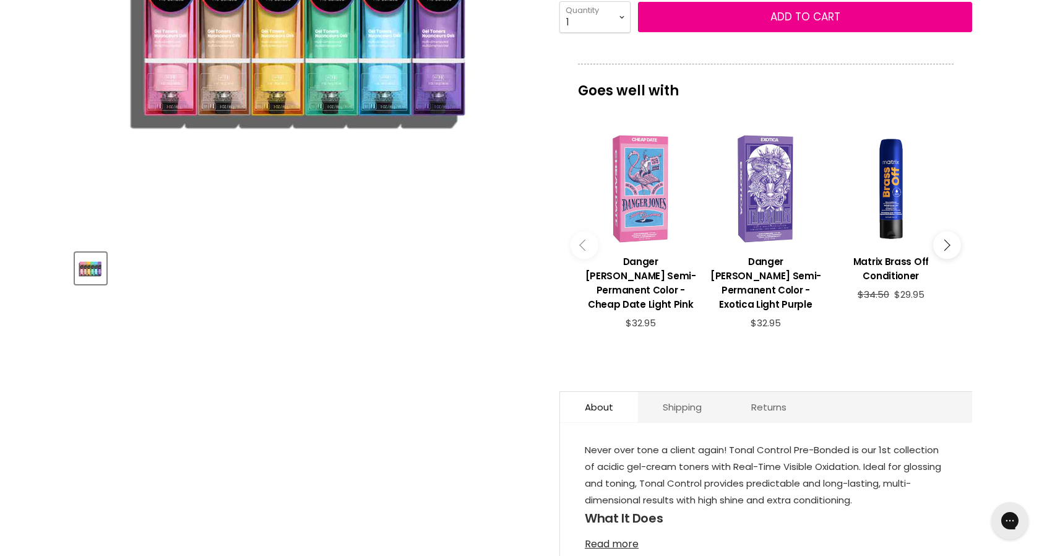
click at [624, 531] on link "Read more" at bounding box center [766, 540] width 363 height 19
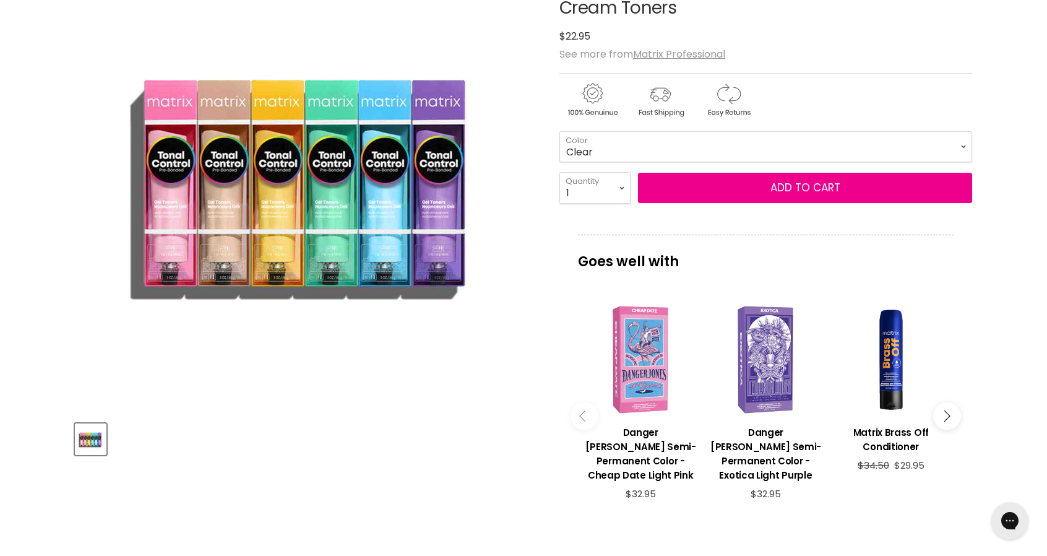
scroll to position [0, 0]
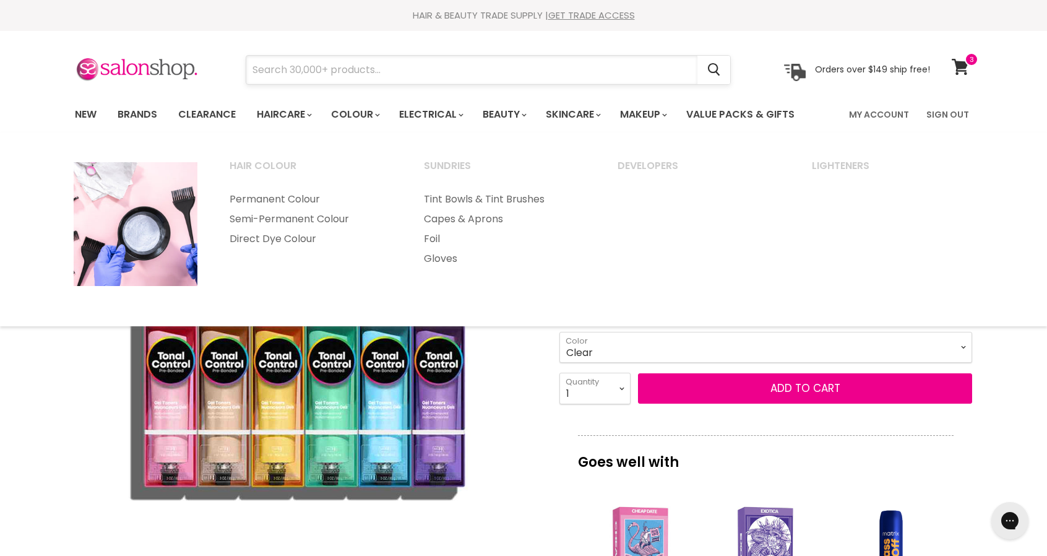
click at [357, 67] on input "Search" at bounding box center [471, 70] width 451 height 28
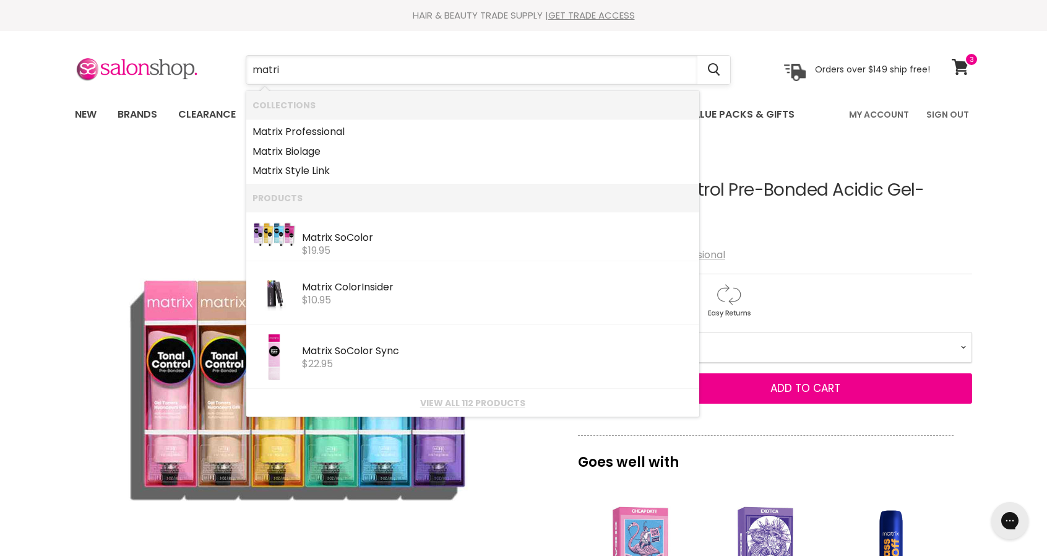
type input "matrix"
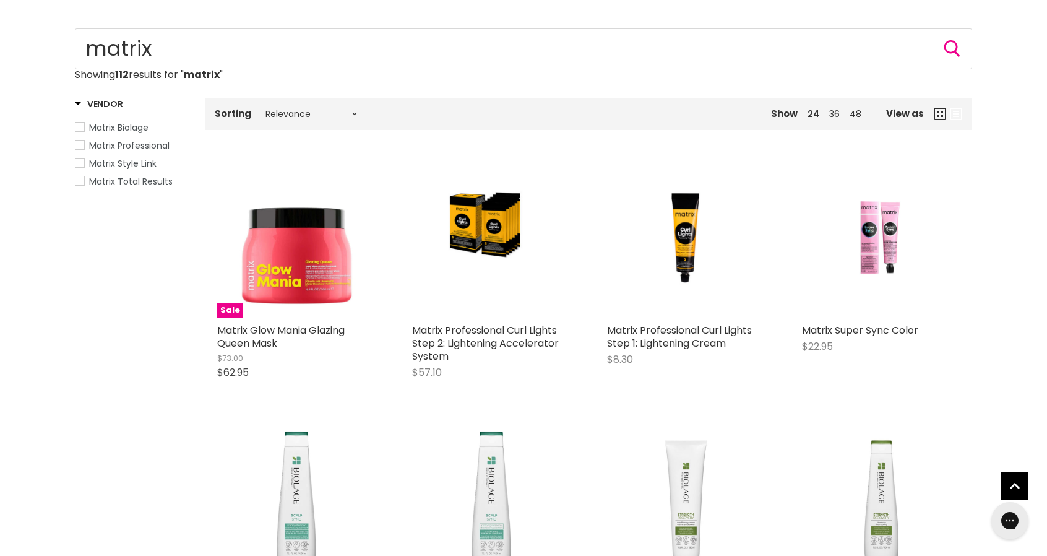
scroll to position [124, 0]
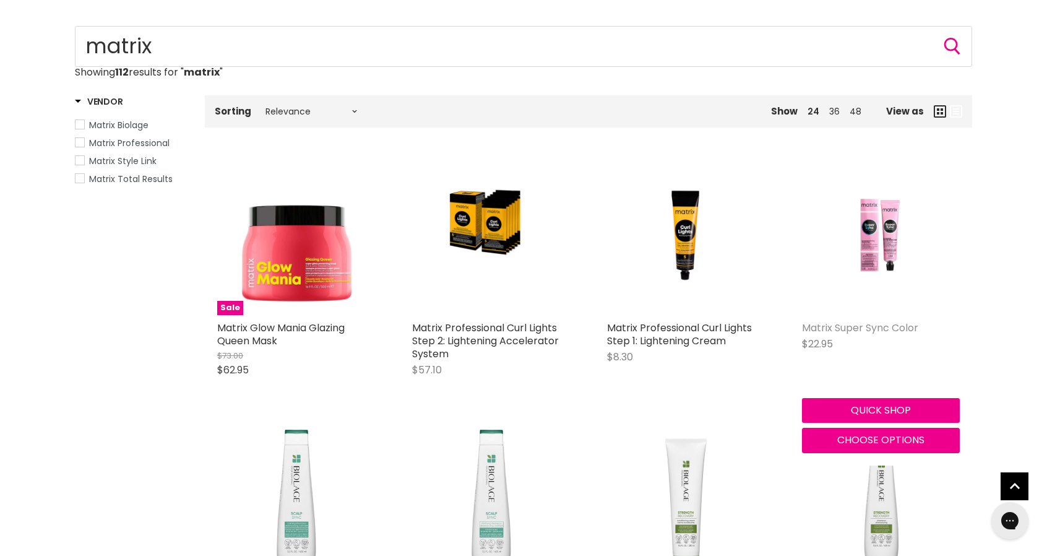
click at [875, 320] on link "Matrix Super Sync Color" at bounding box center [860, 327] width 116 height 14
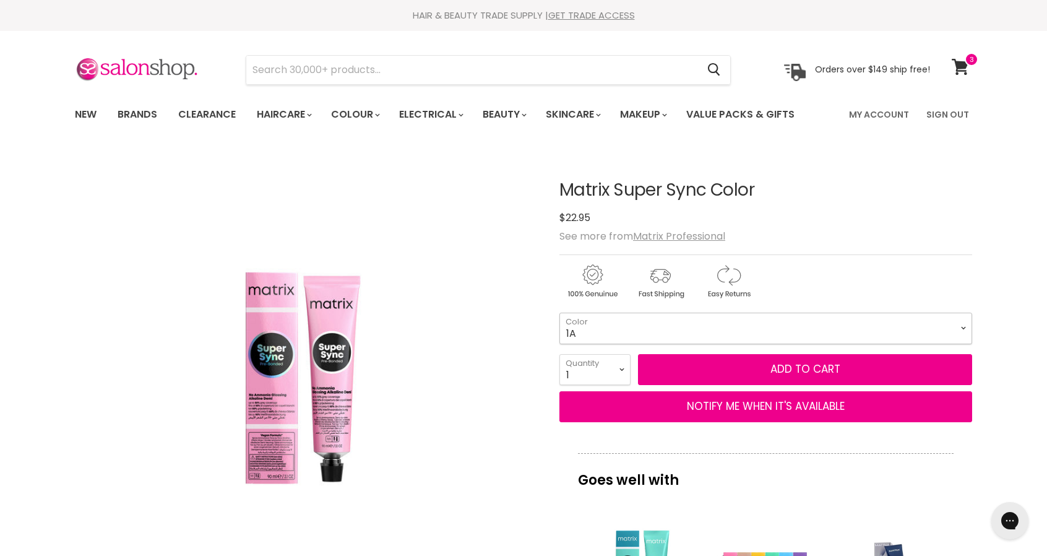
click at [749, 330] on select "1A 3N 3NN 4A 4BR 5M 5N 5NN 5VV 6A 6BC 6BR 6CG 6G 6M" at bounding box center [765, 327] width 413 height 31
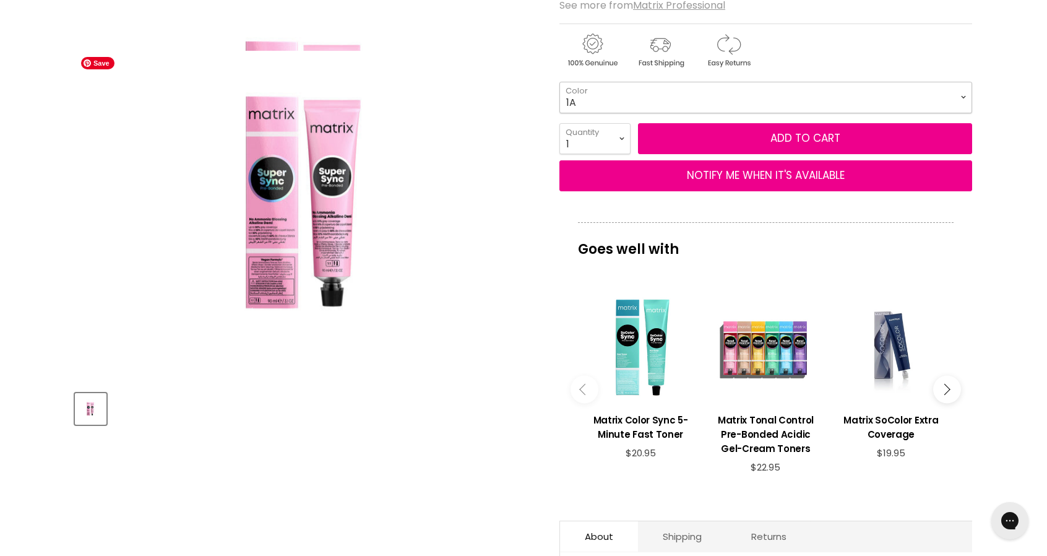
scroll to position [247, 0]
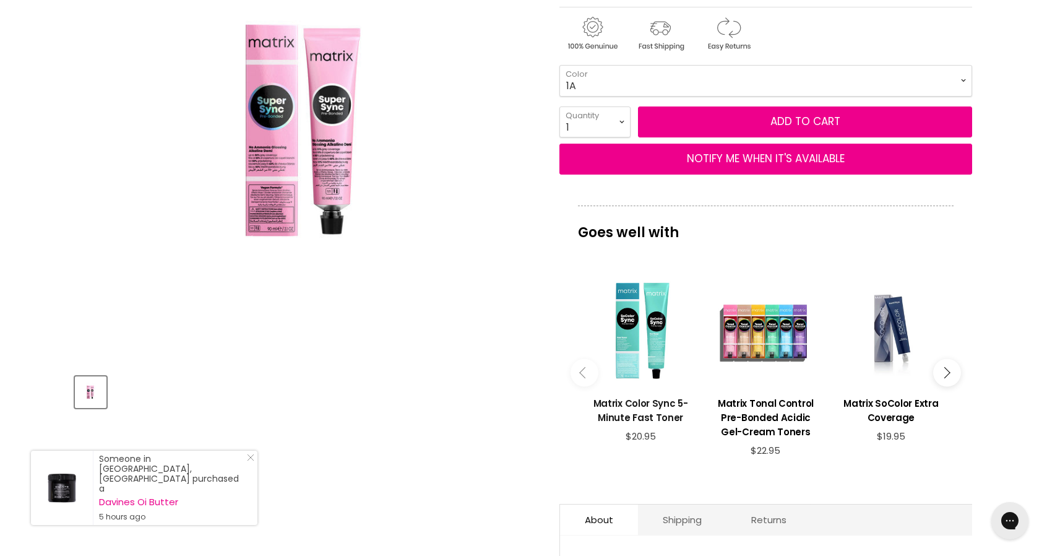
click at [635, 400] on h3 "Matrix Color Sync 5-Minute Fast Toner" at bounding box center [640, 410] width 113 height 28
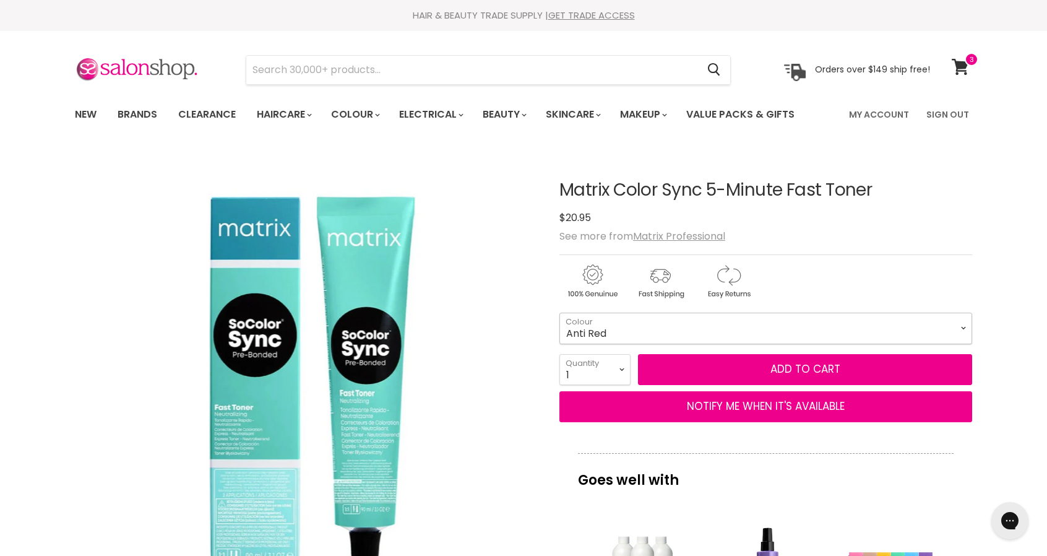
click at [704, 329] on select "Anti Red Anti Yellow" at bounding box center [765, 327] width 413 height 31
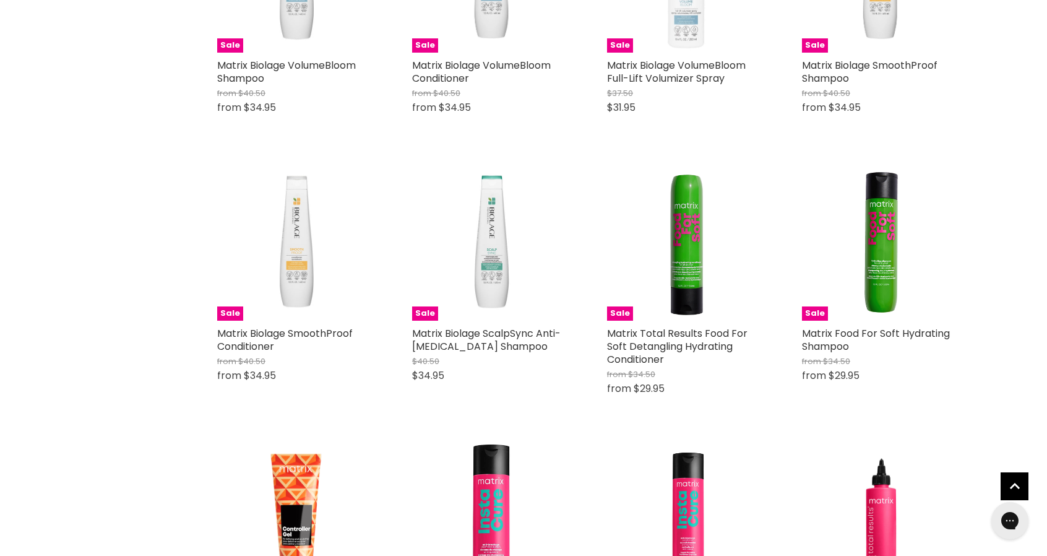
scroll to position [1196, 0]
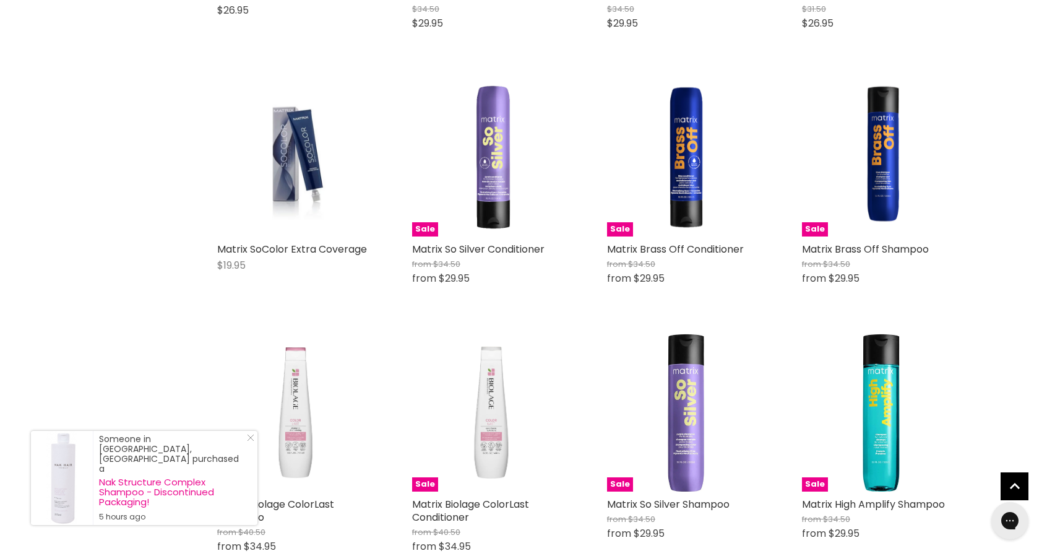
scroll to position [1815, 0]
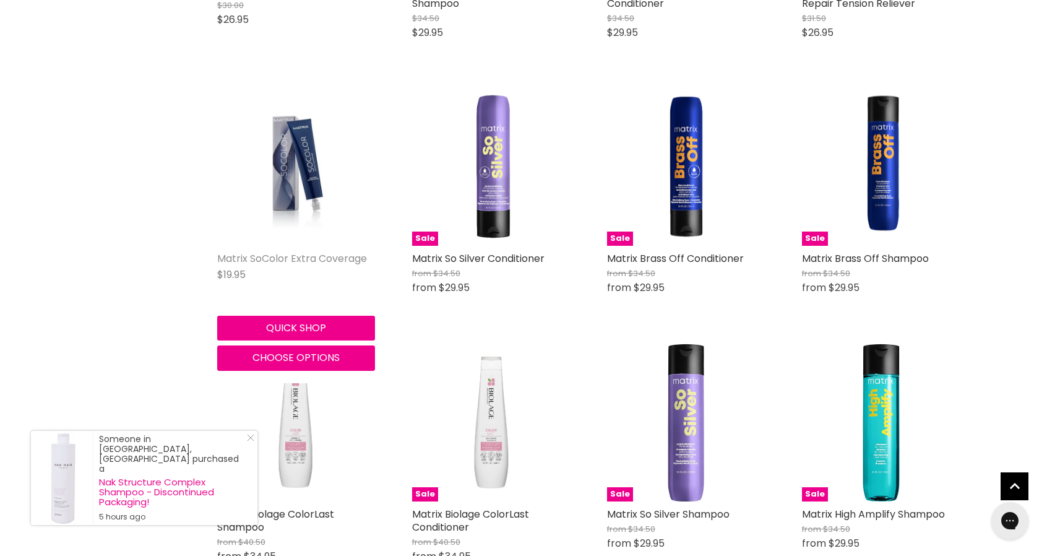
click at [278, 263] on link "Matrix SoColor Extra Coverage" at bounding box center [292, 258] width 150 height 14
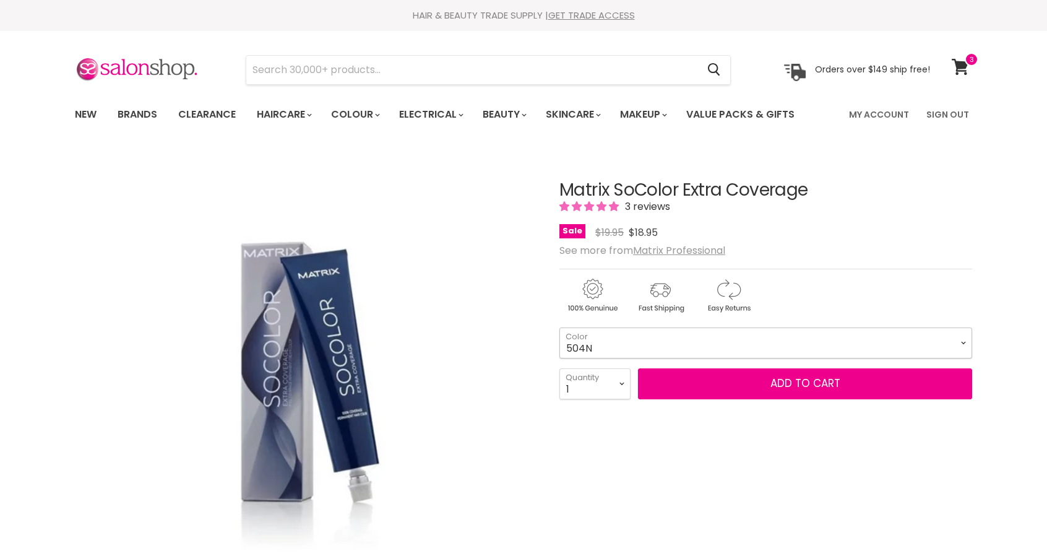
click at [681, 342] on select "504N 505N 506N 507N 508N 509N 510N [GEOGRAPHIC_DATA] [GEOGRAPHIC_DATA] [GEOGRAP…" at bounding box center [765, 342] width 413 height 31
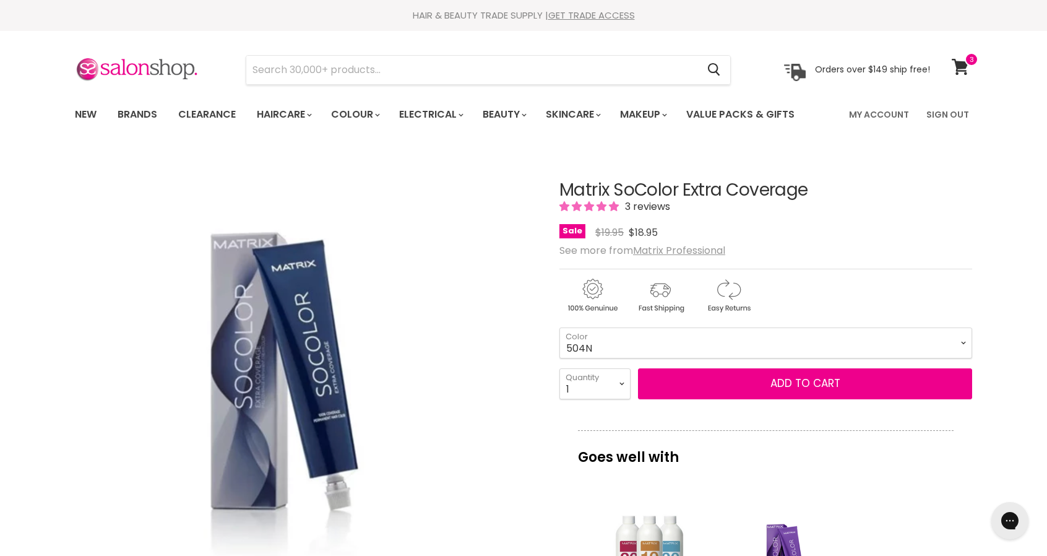
click at [501, 364] on div "Click or scroll to zoom Tap or pinch to zoom" at bounding box center [306, 381] width 462 height 462
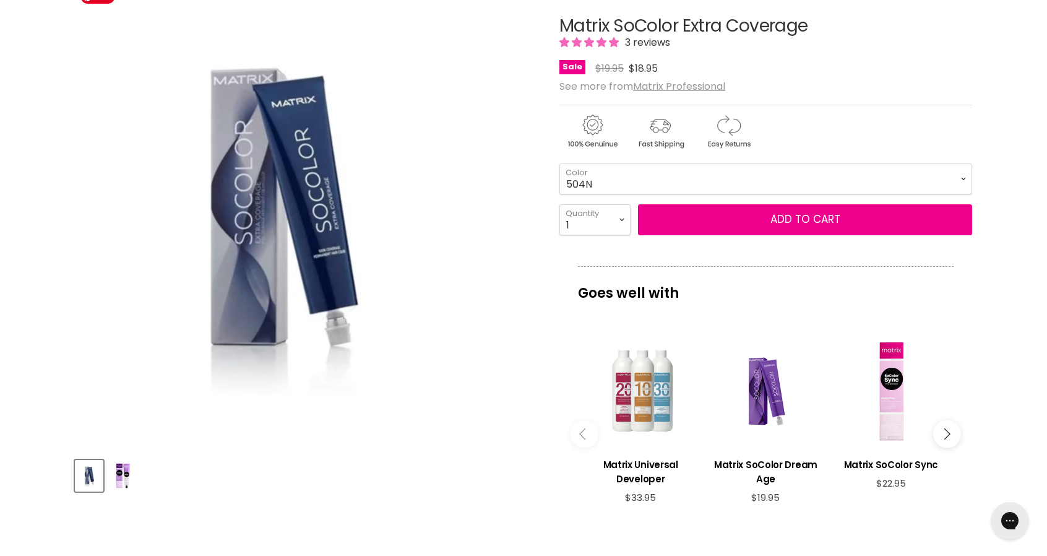
scroll to position [186, 0]
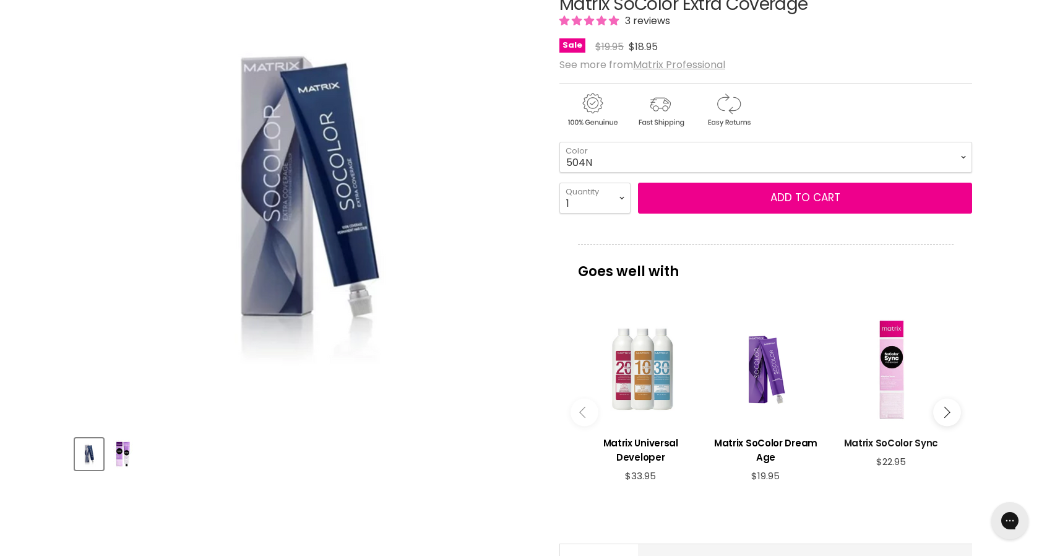
click at [892, 440] on h3 "Matrix SoColor Sync" at bounding box center [891, 443] width 113 height 14
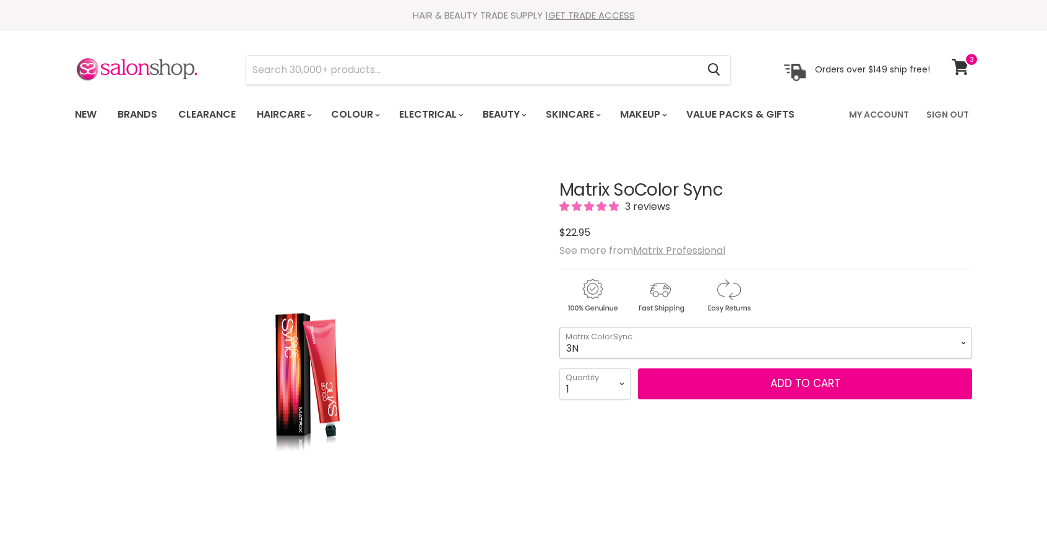
click at [688, 343] on select "3N 5N 6N 8N 10N 3WN 5WN 6WN 8WN 1A 4A 6A 8A 10A 8P" at bounding box center [765, 342] width 413 height 31
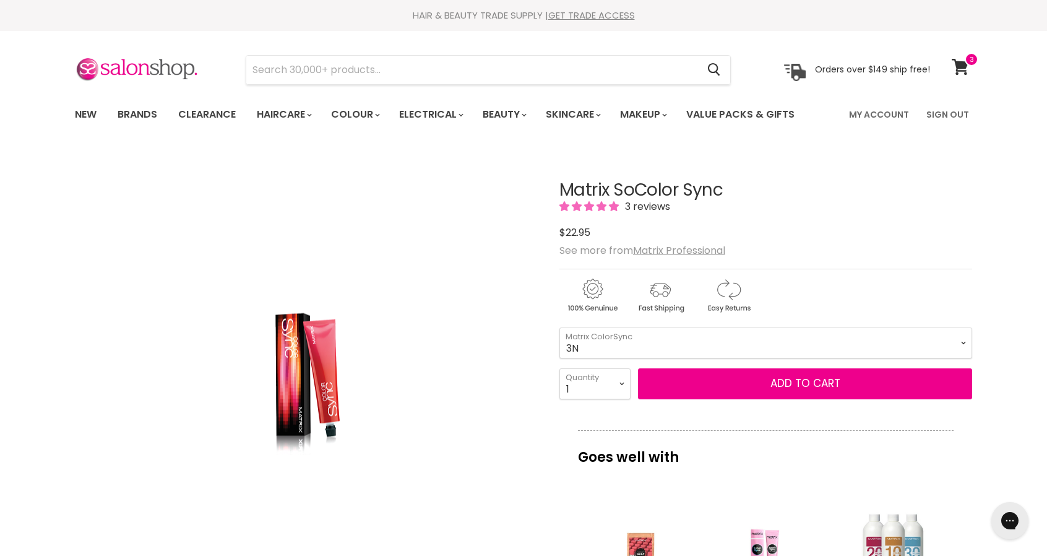
click at [132, 281] on div "Click or scroll to zoom Tap or pinch to zoom" at bounding box center [306, 381] width 462 height 462
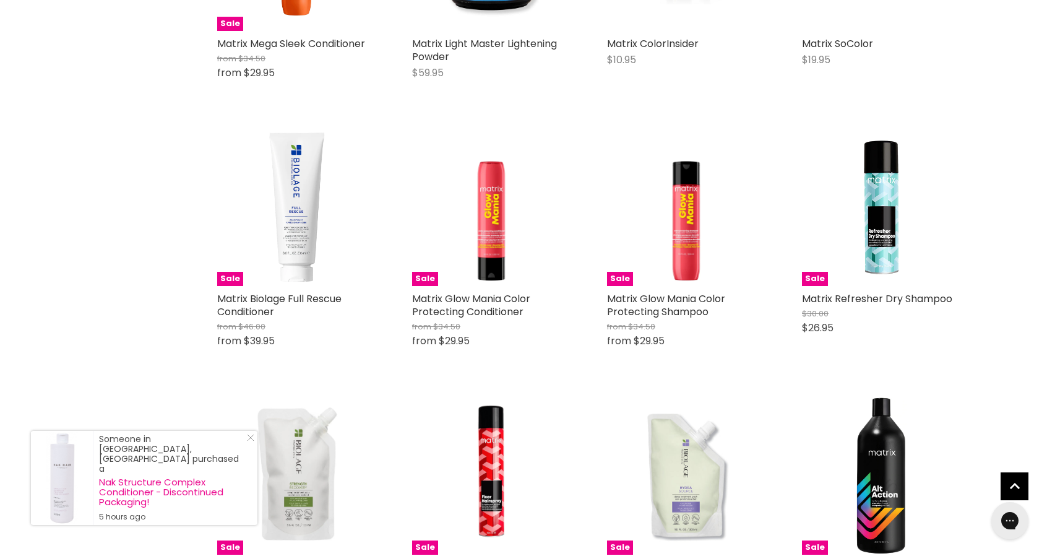
scroll to position [1258, 0]
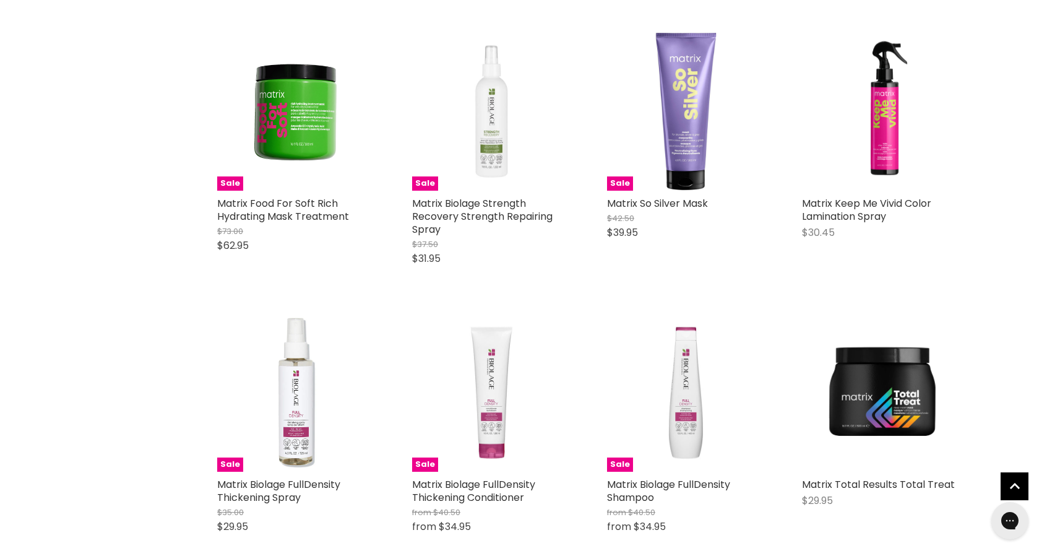
scroll to position [2804, 0]
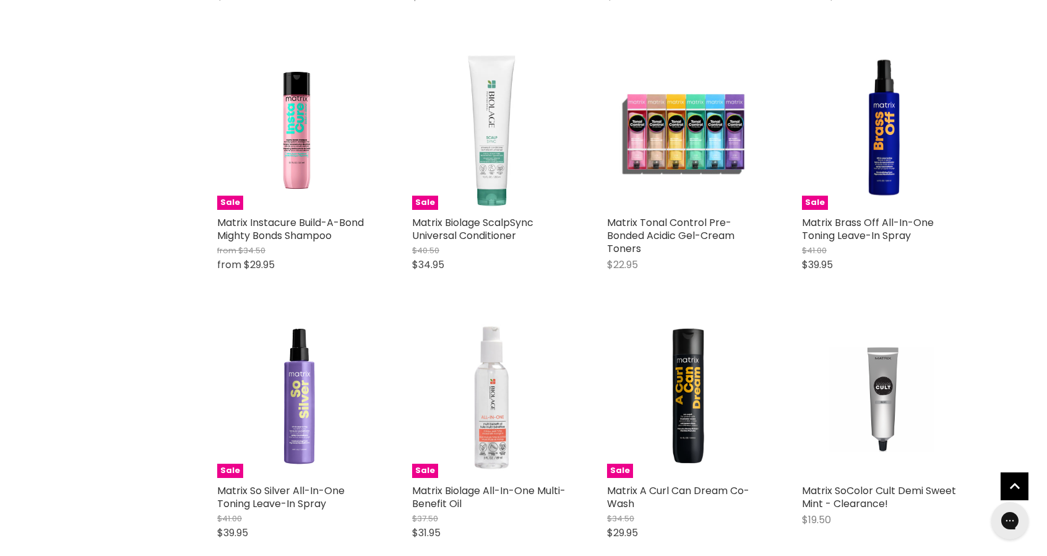
scroll to position [4537, 0]
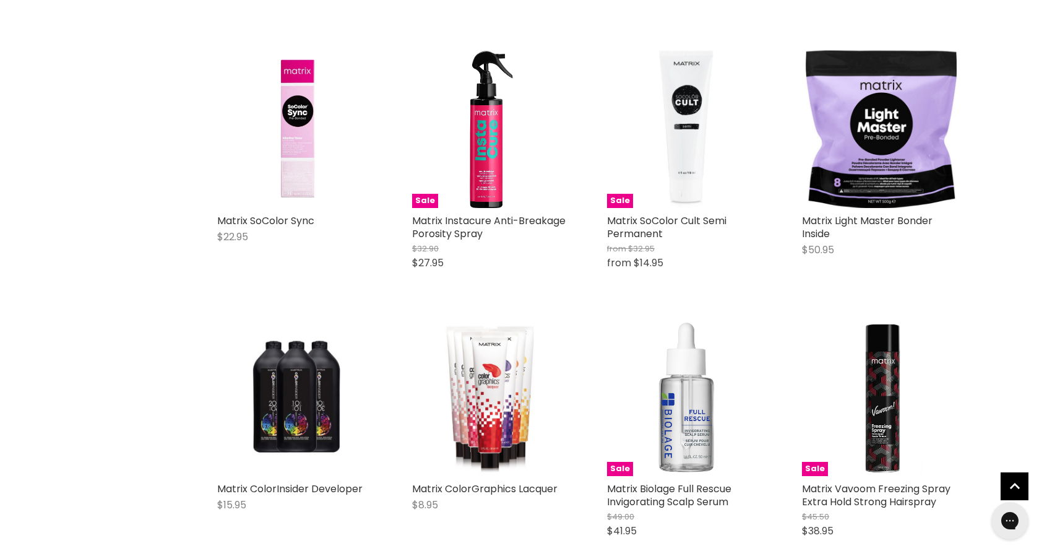
scroll to position [5094, 0]
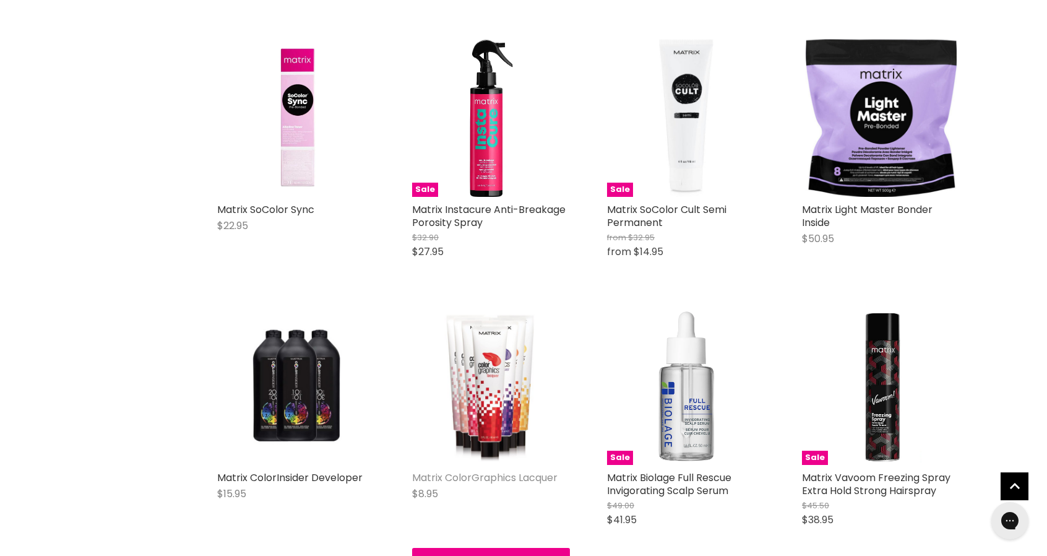
click at [531, 473] on link "Matrix ColorGraphics Lacquer" at bounding box center [484, 477] width 145 height 14
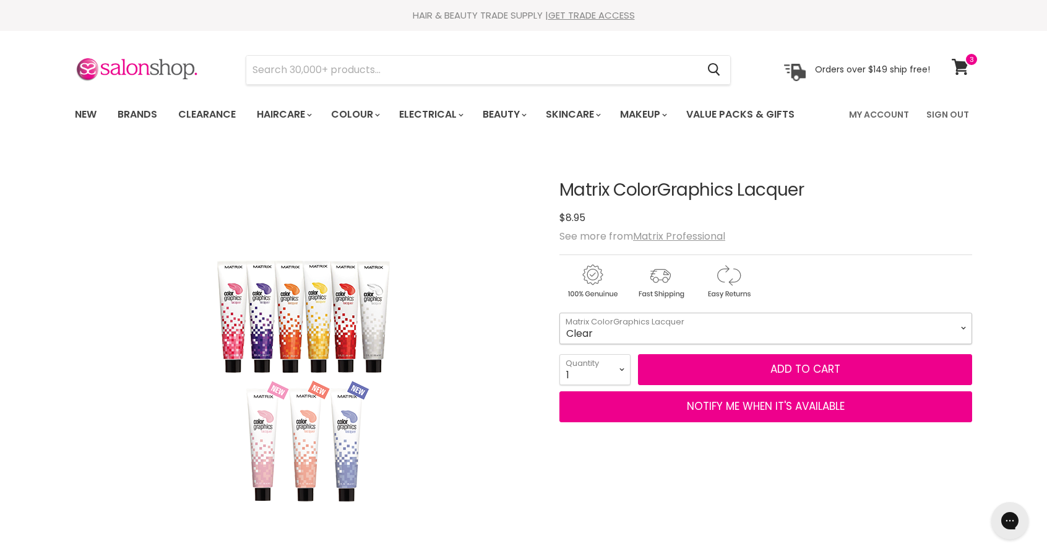
click at [610, 336] on select "Clear Orange Yellow Light Peach Light Pink" at bounding box center [765, 327] width 413 height 31
click at [429, 342] on div "Click or scroll to zoom Tap or pinch to zoom" at bounding box center [306, 381] width 462 height 462
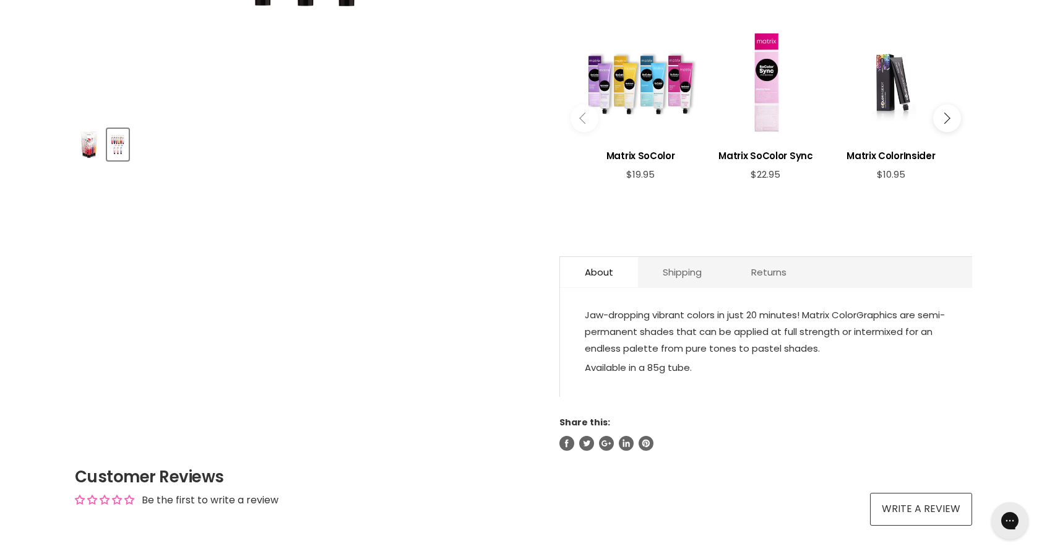
scroll to position [186, 0]
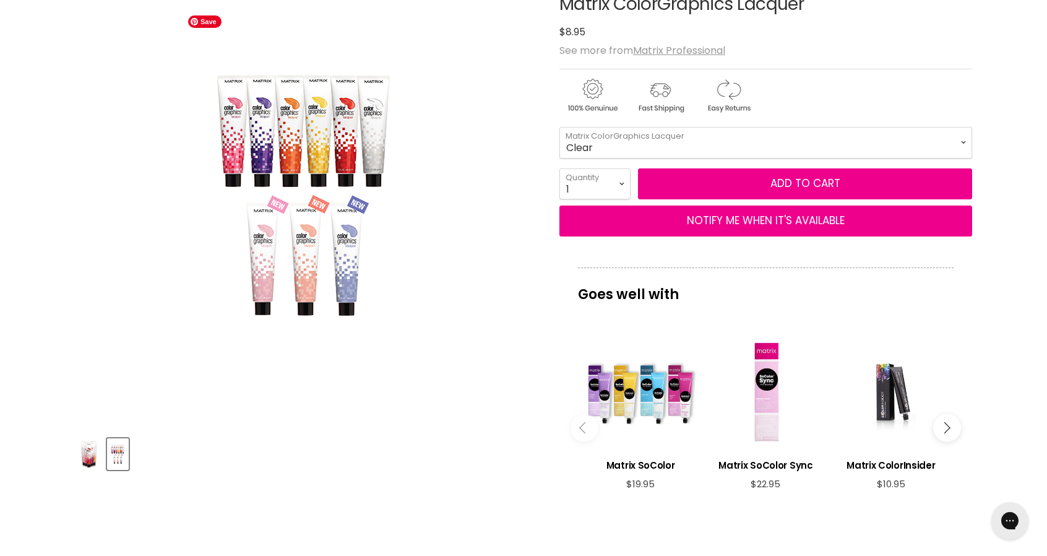
click at [332, 215] on img "Matrix ColorGraphics Lacquer image. Click or Scroll to Zoom." at bounding box center [305, 194] width 247 height 371
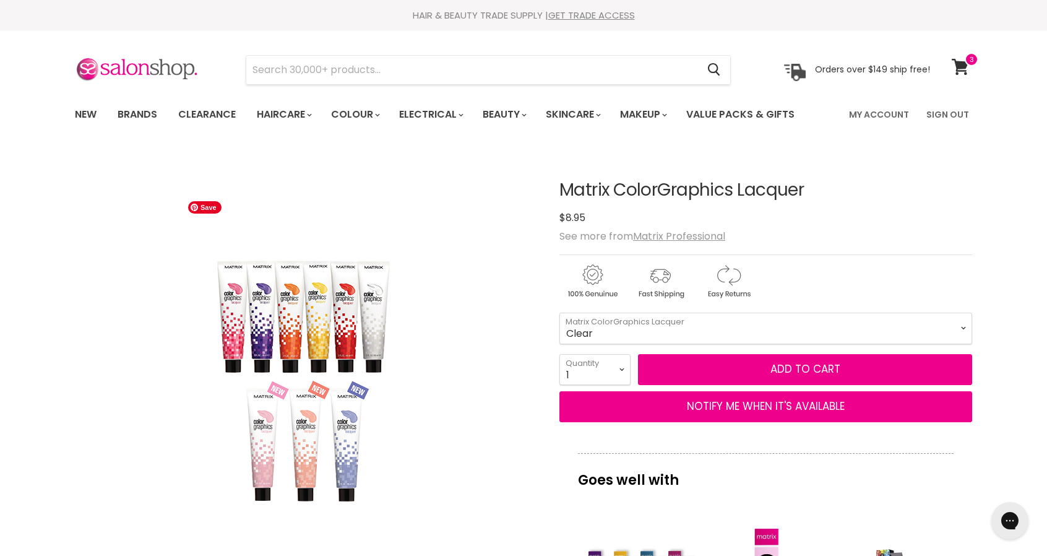
click at [329, 310] on img "Matrix ColorGraphics Lacquer image. Click or Scroll to Zoom." at bounding box center [305, 380] width 247 height 371
click at [731, 317] on select "Clear Orange Yellow Light Peach Light Pink" at bounding box center [765, 327] width 413 height 31
click at [559, 312] on select "Clear Orange Yellow Light Peach Light Pink" at bounding box center [765, 327] width 413 height 31
select select "Yellow"
click at [682, 329] on select "Clear Orange Yellow Light Peach Light Pink" at bounding box center [765, 327] width 413 height 31
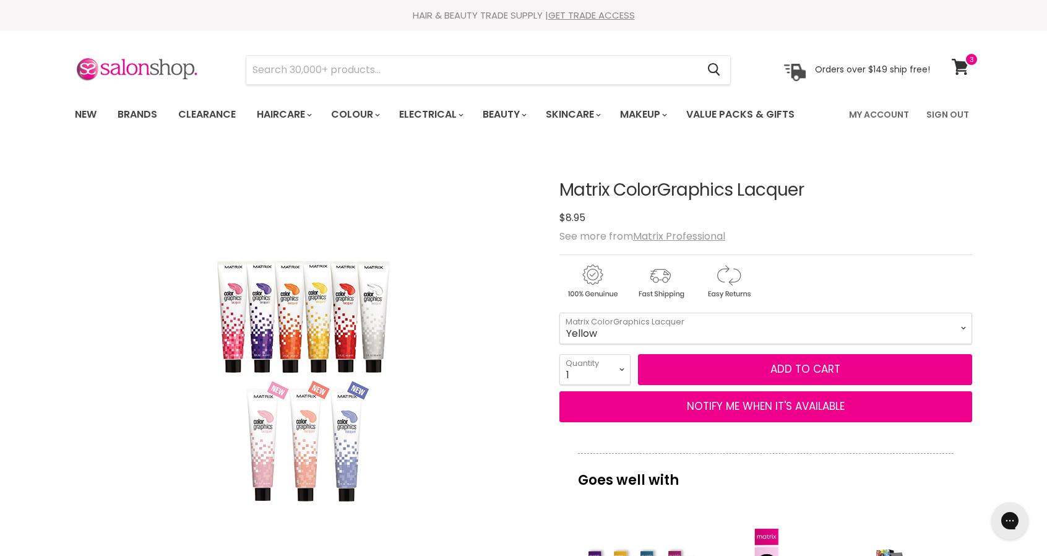
click at [100, 190] on div "Click or scroll to zoom Tap or pinch to zoom" at bounding box center [306, 381] width 462 height 462
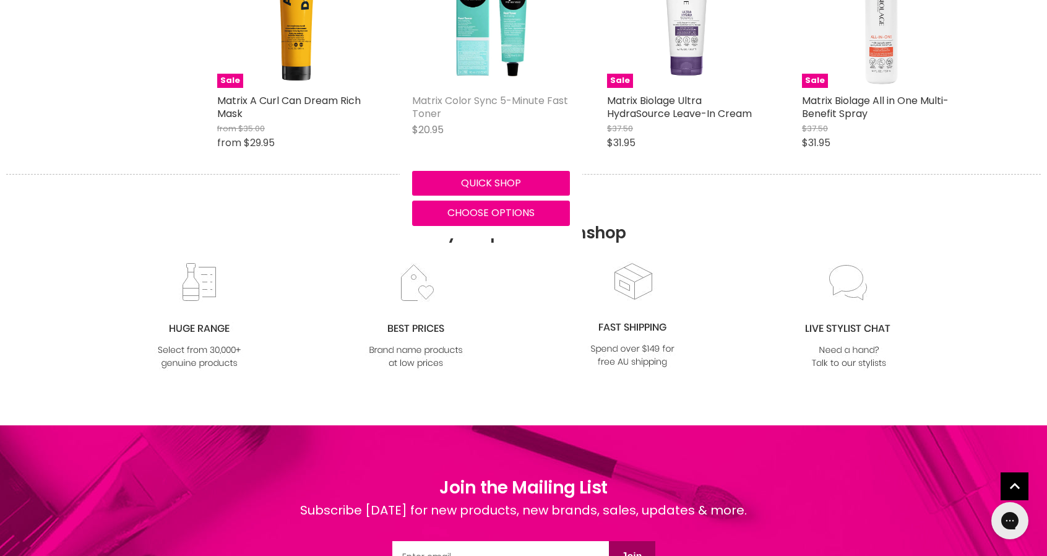
scroll to position [1156, 0]
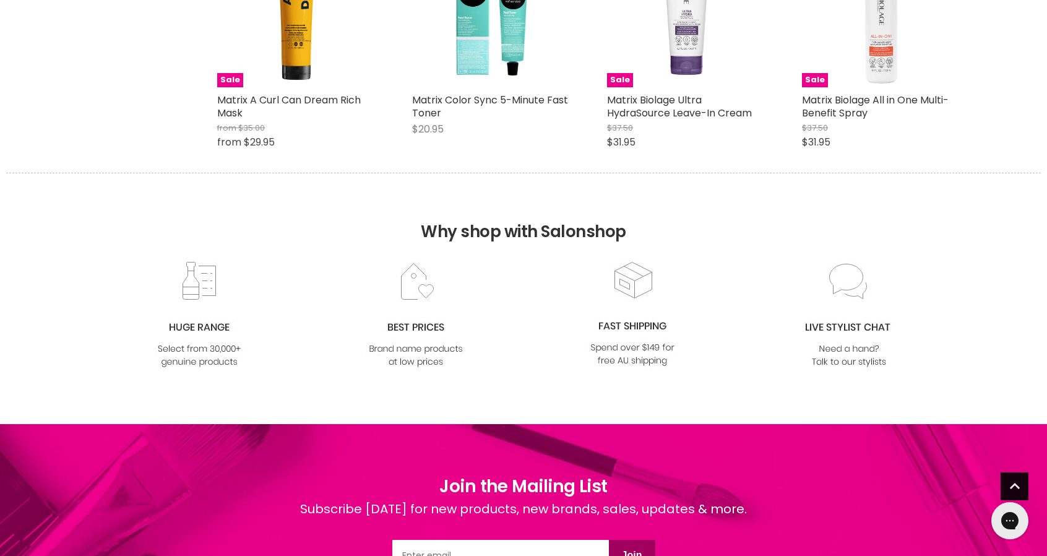
click at [1016, 484] on span "Back to top" at bounding box center [1014, 488] width 28 height 32
